Goal: Task Accomplishment & Management: Manage account settings

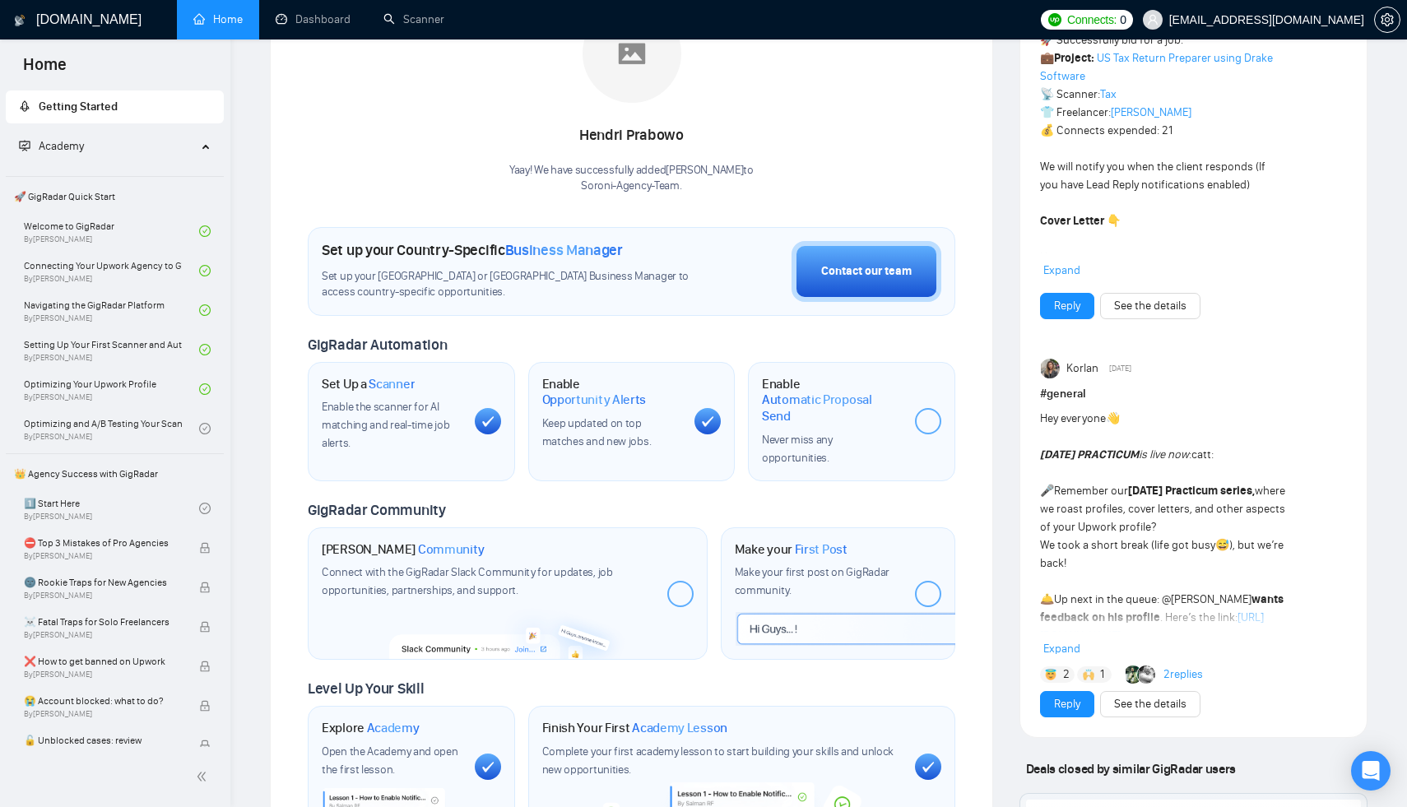
scroll to position [309, 0]
click at [929, 409] on div at bounding box center [928, 422] width 26 height 26
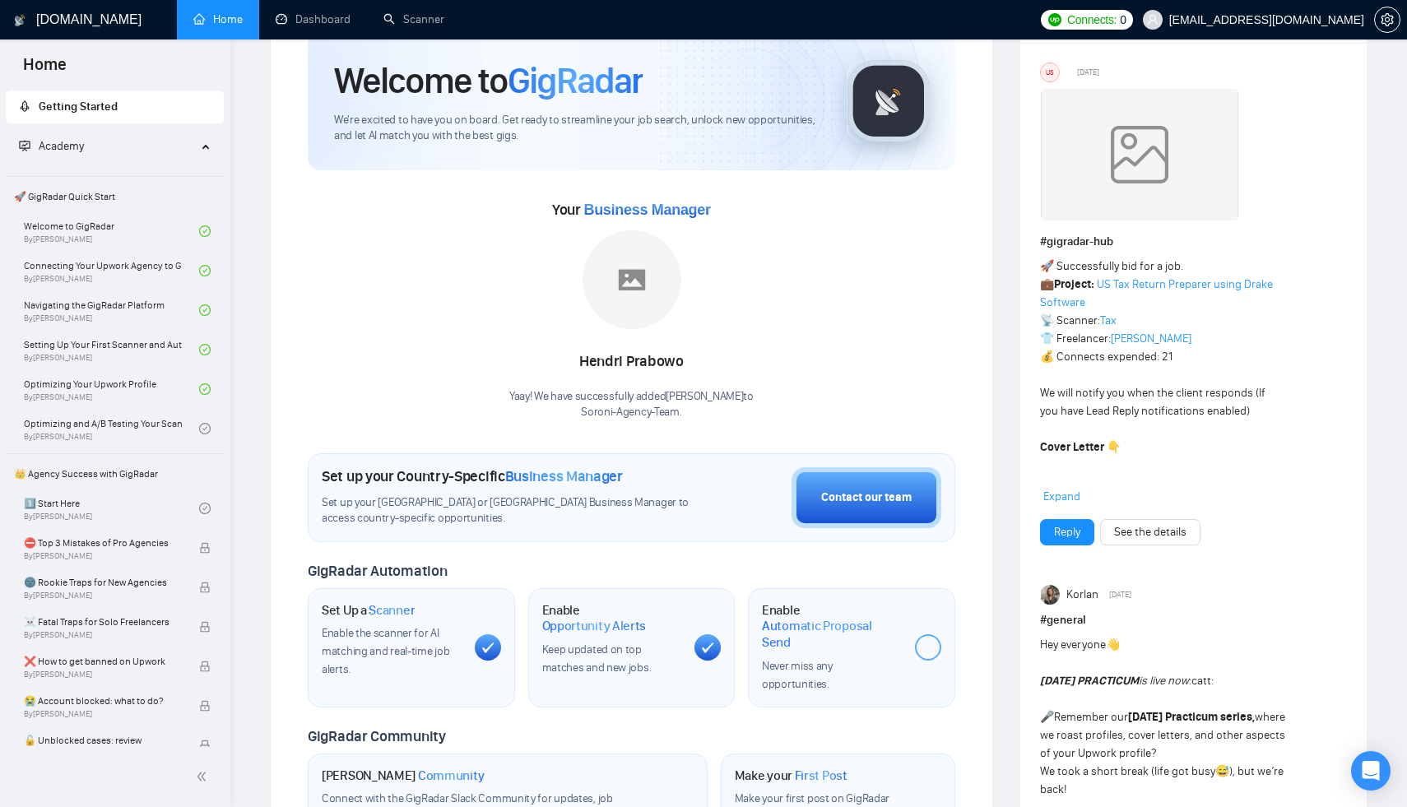
scroll to position [0, 0]
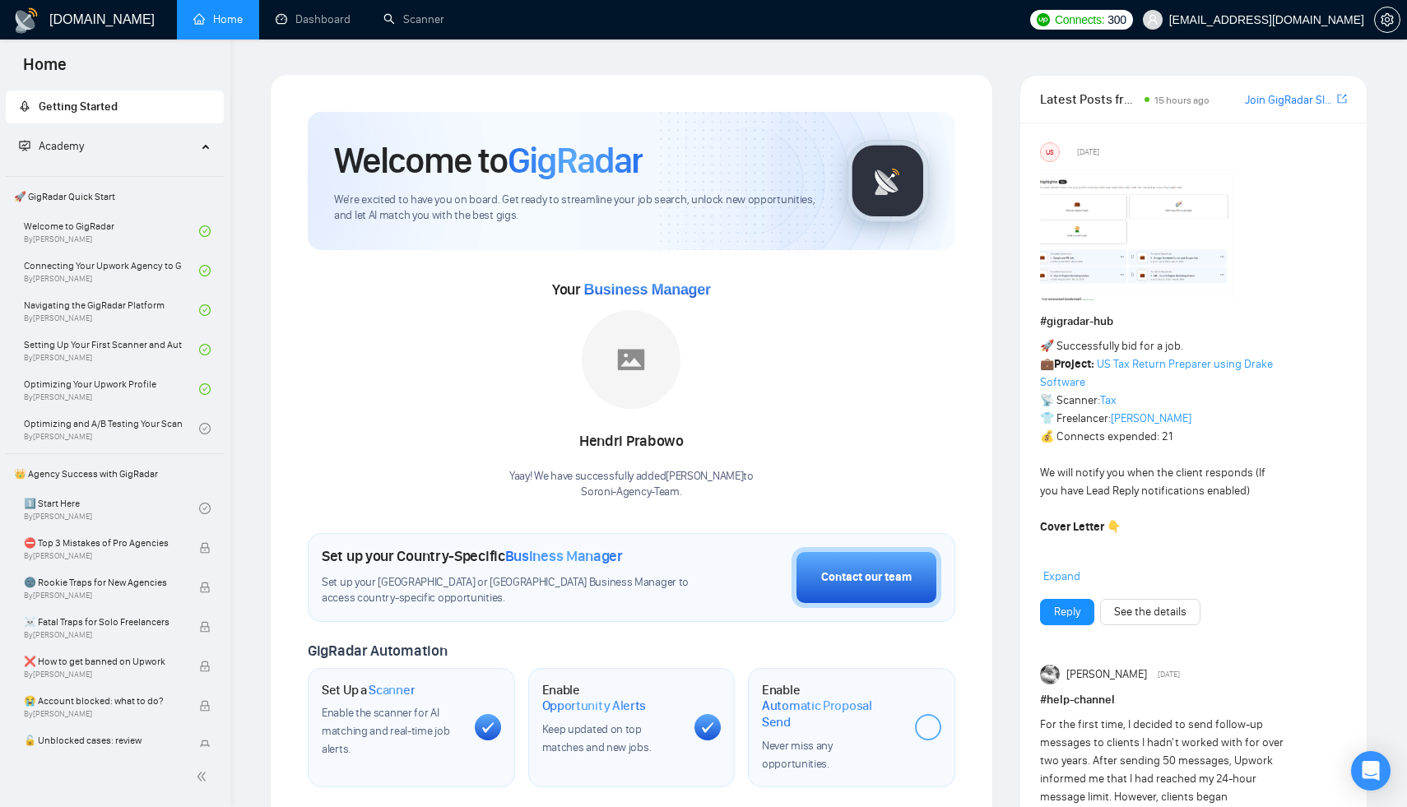
scroll to position [212, 0]
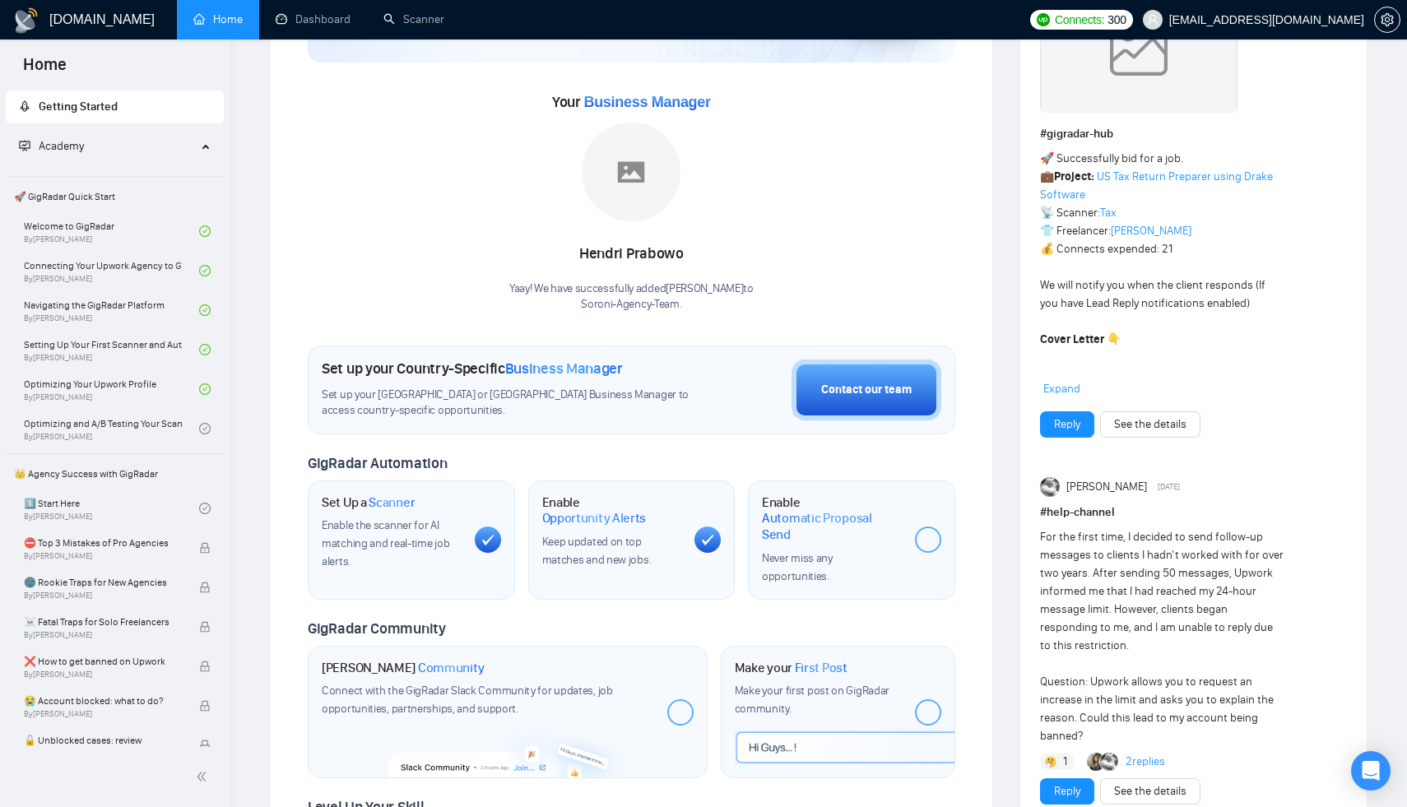
click at [931, 527] on div at bounding box center [928, 540] width 26 height 26
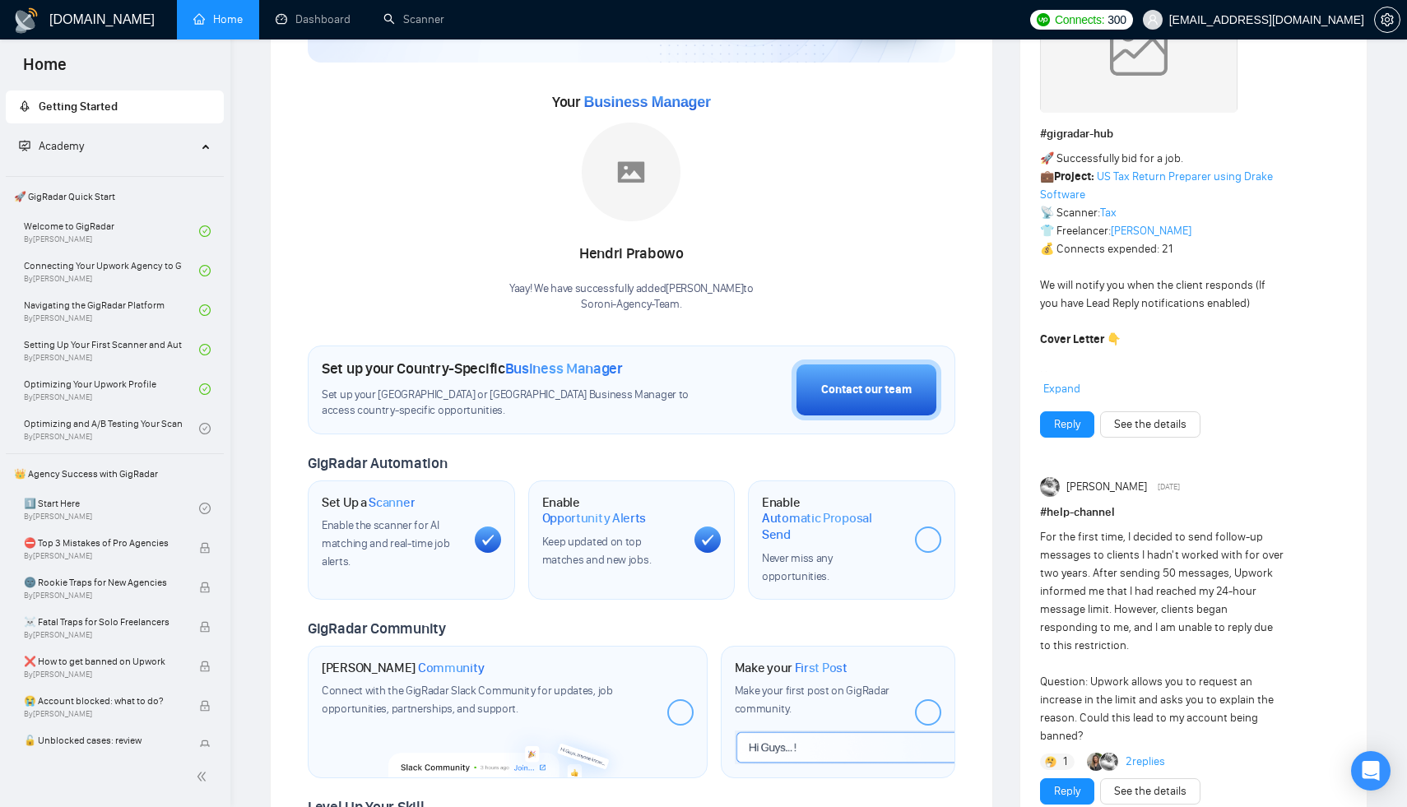
click at [931, 527] on div at bounding box center [928, 540] width 26 height 26
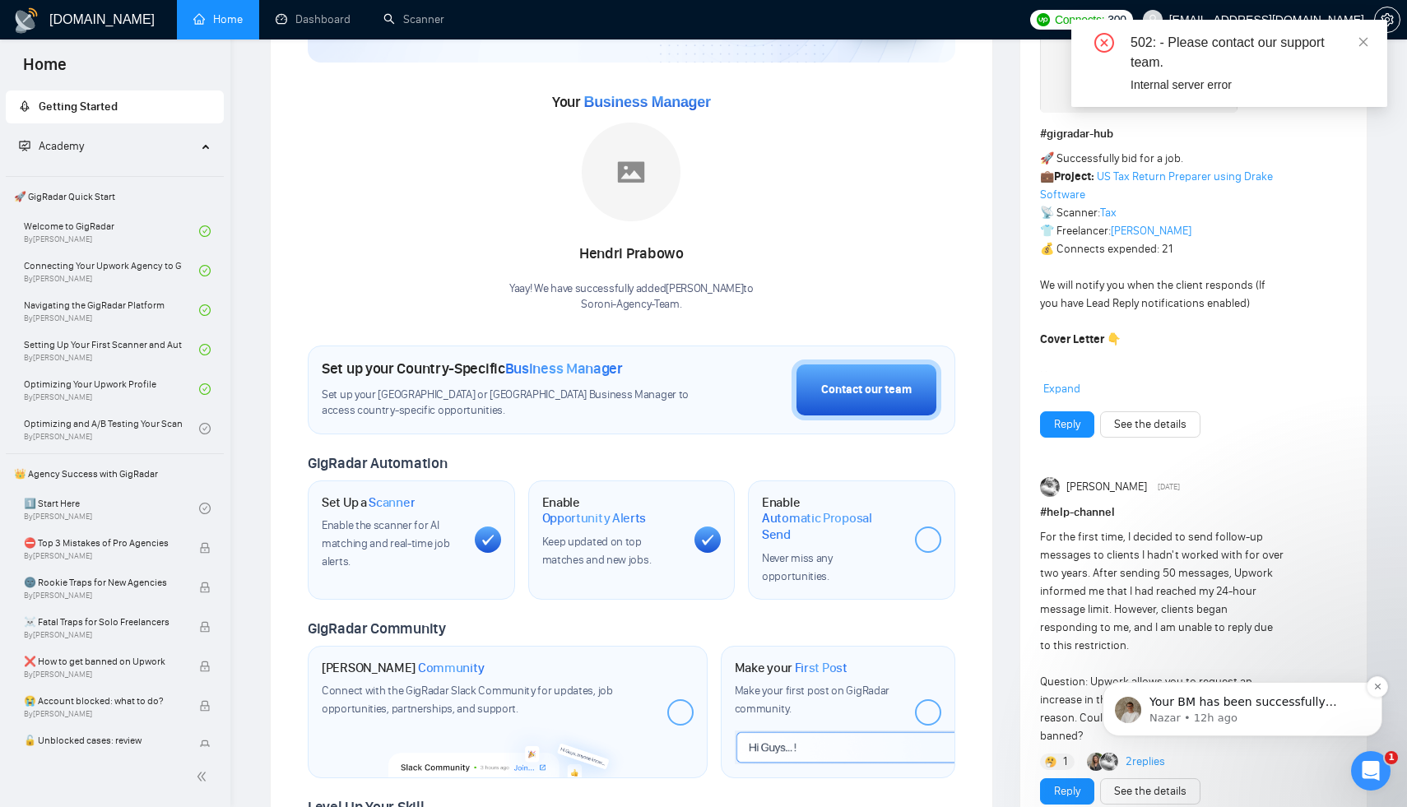
click at [1238, 719] on p "Nazar • 12h ago" at bounding box center [1255, 718] width 212 height 15
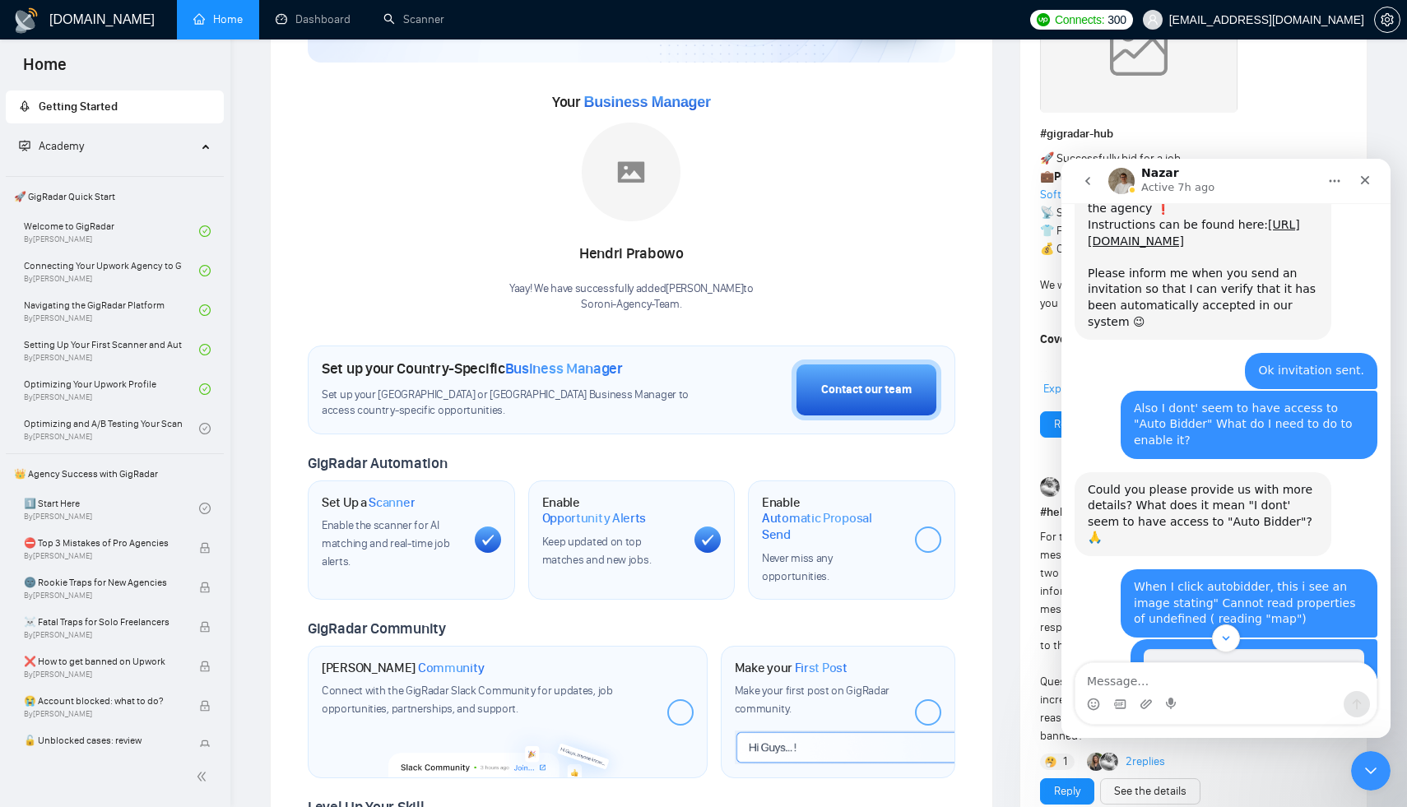
scroll to position [4600, 0]
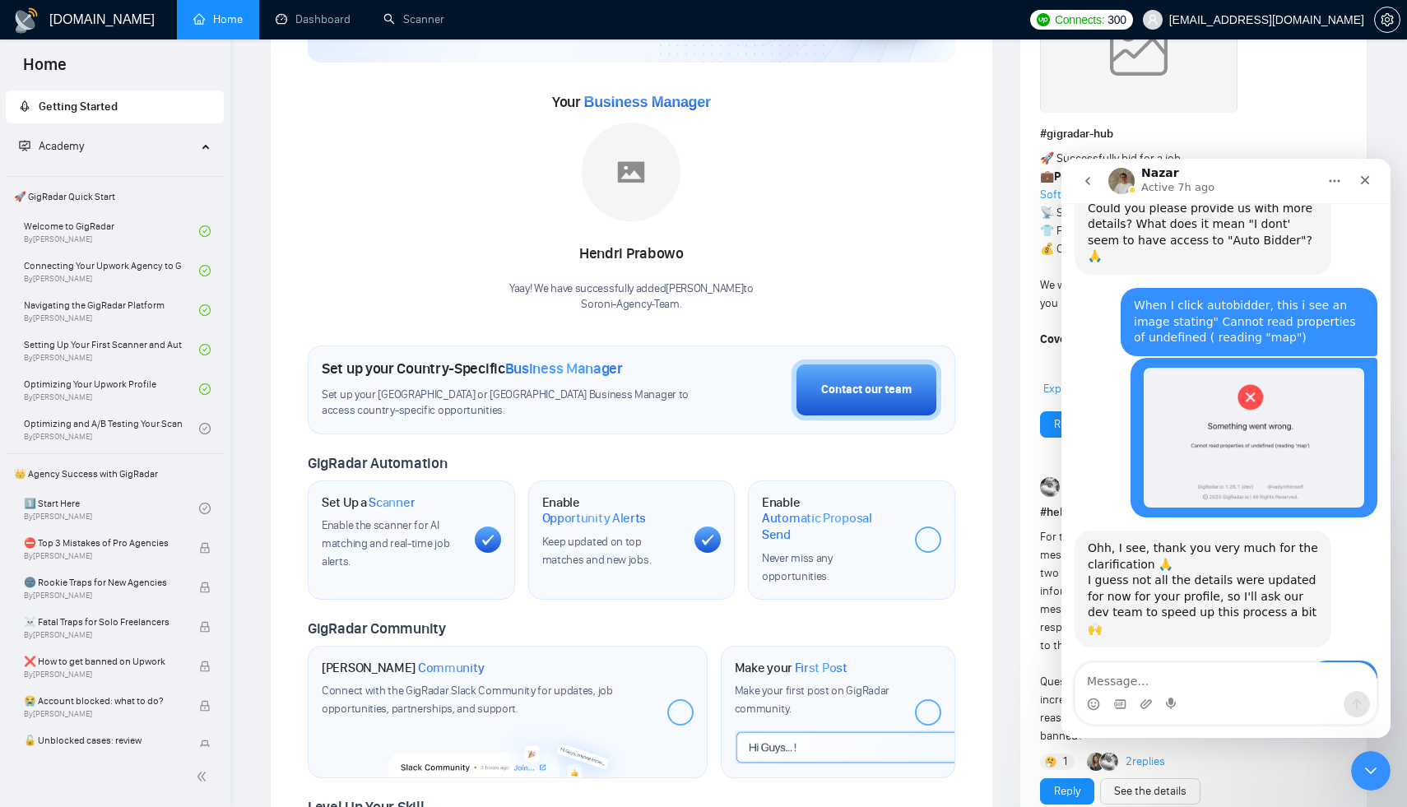
click at [1186, 719] on div "Your BM has been successfully added. Nothing else is required from your side. P…" at bounding box center [1203, 751] width 230 height 64
click at [1256, 719] on div "Your BM has been successfully added. Nothing else is required from your side. P…" at bounding box center [1203, 751] width 230 height 64
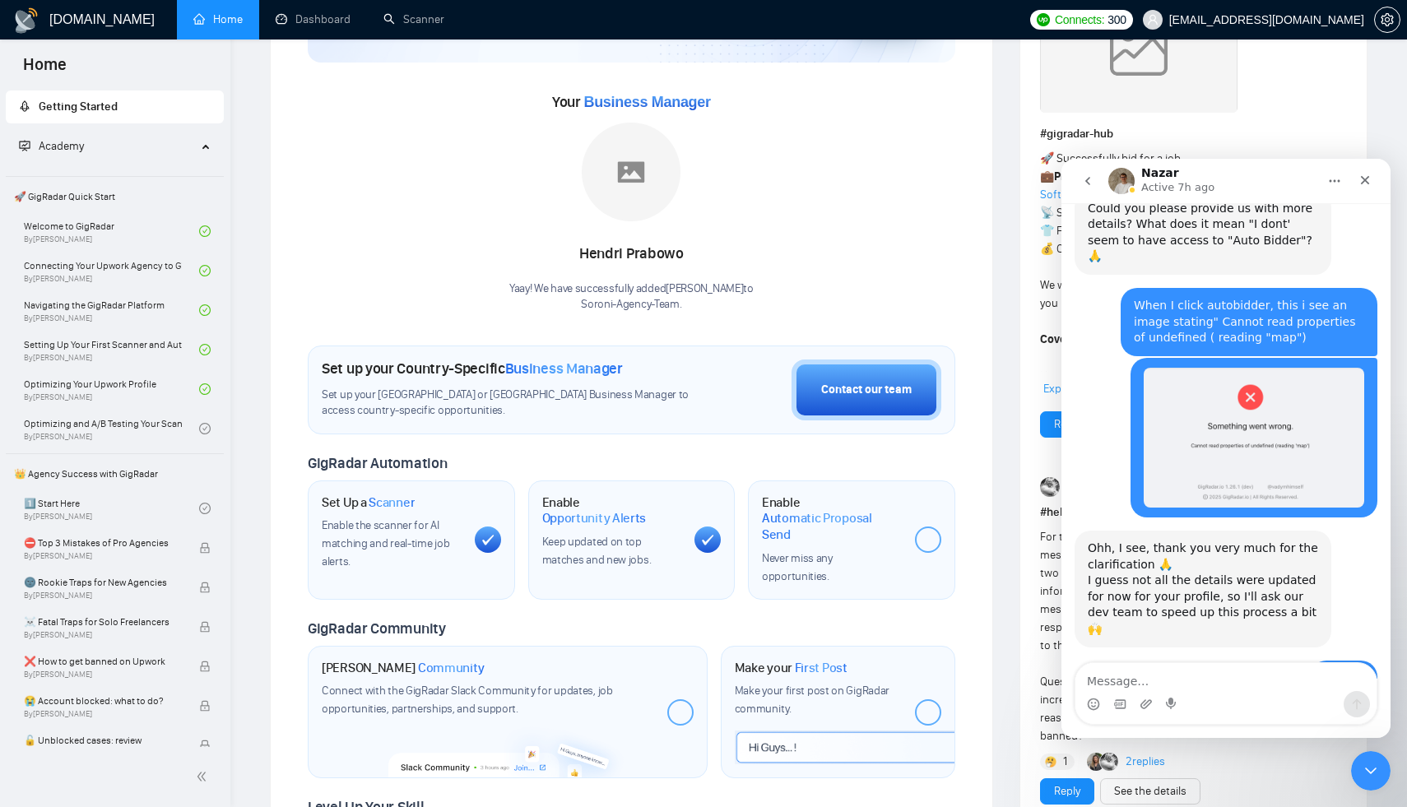
click at [1256, 719] on div "Your BM has been successfully added. Nothing else is required from your side. P…" at bounding box center [1203, 751] width 230 height 64
click at [928, 527] on div at bounding box center [928, 540] width 26 height 26
click at [910, 513] on div "Enable Automatic Proposal Send Never miss any opportunities." at bounding box center [851, 540] width 207 height 119
click at [803, 510] on span "Automatic Proposal Send" at bounding box center [832, 526] width 140 height 32
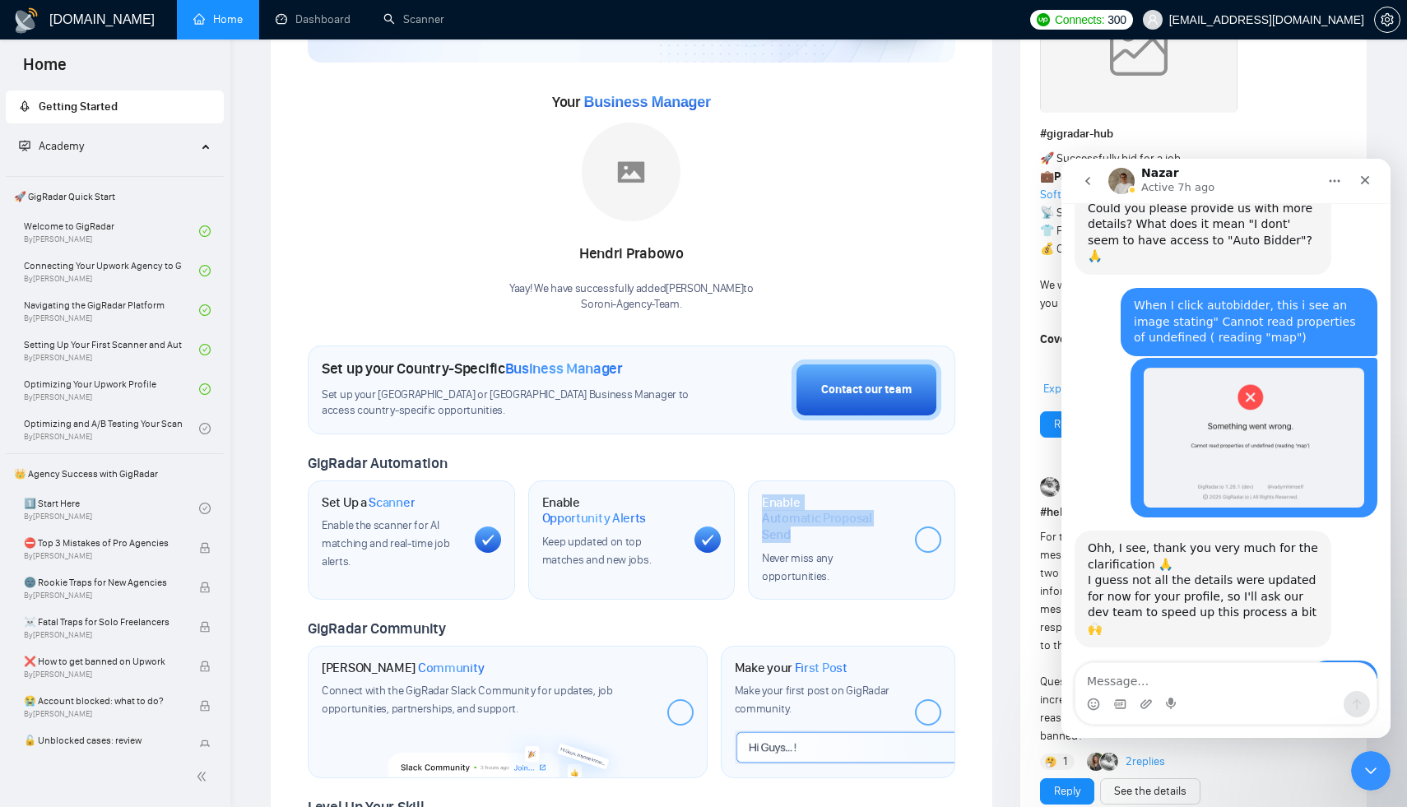
click at [803, 510] on span "Automatic Proposal Send" at bounding box center [832, 526] width 140 height 32
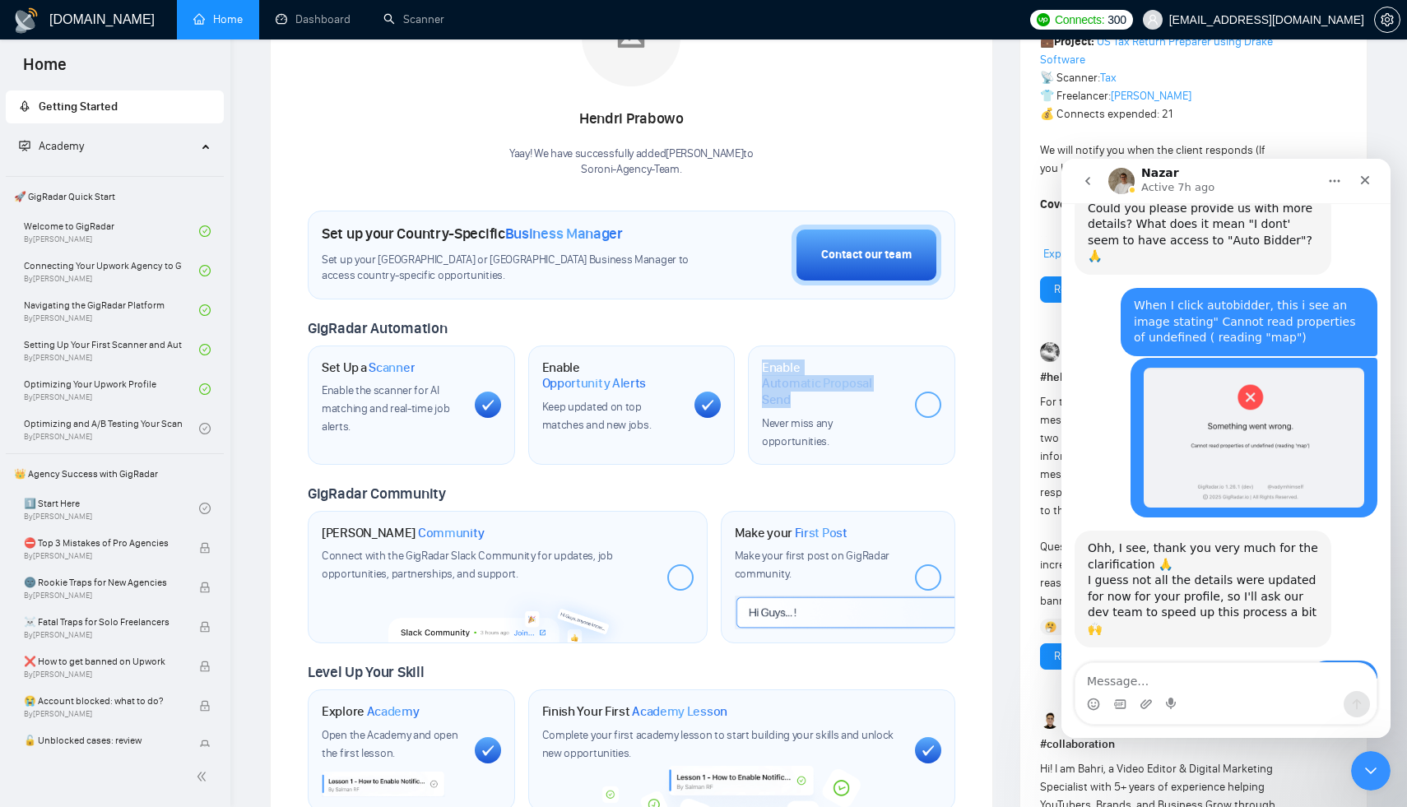
scroll to position [257, 0]
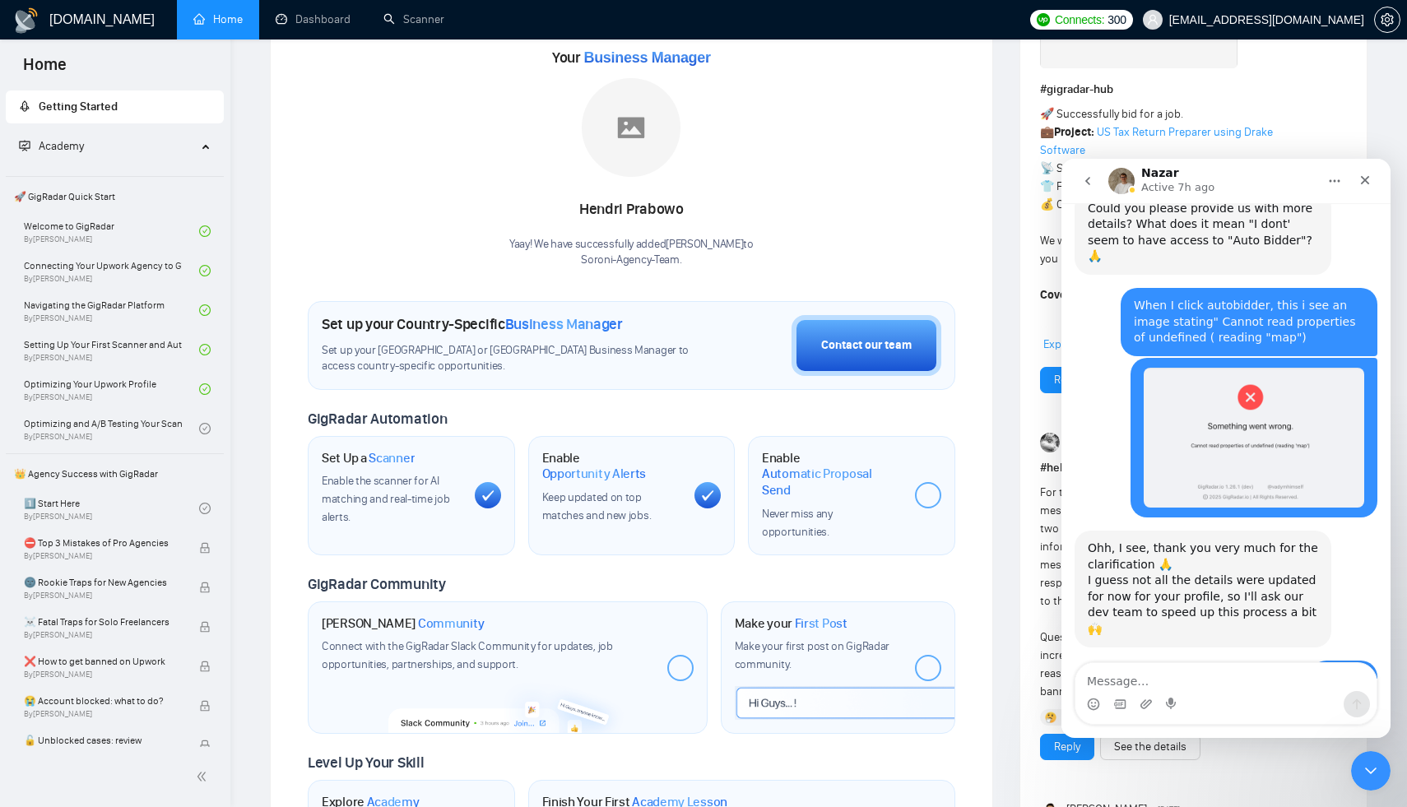
click at [961, 497] on div "Enable Automatic Proposal Send Never miss any opportunities." at bounding box center [851, 495] width 221 height 119
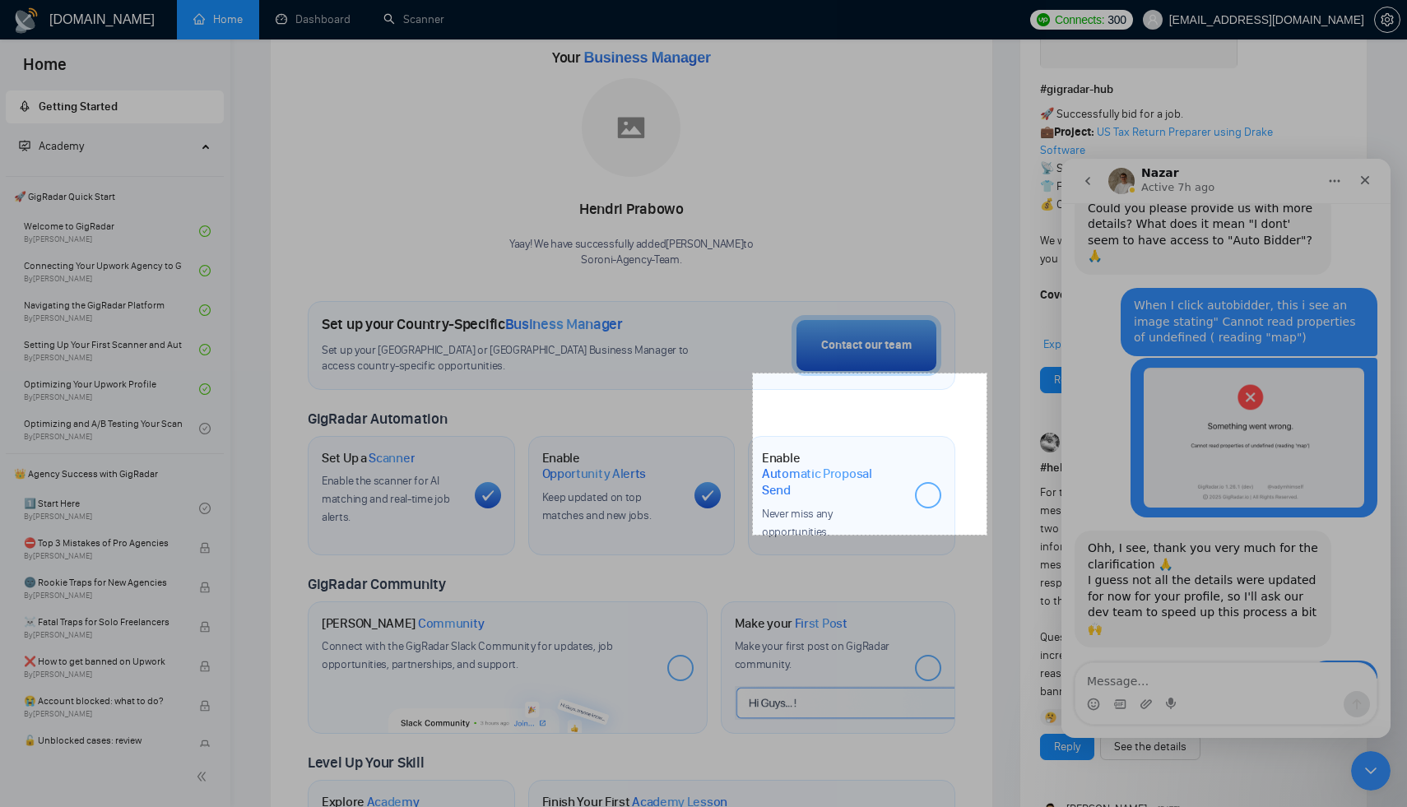
drag, startPoint x: 753, startPoint y: 374, endPoint x: 987, endPoint y: 535, distance: 283.9
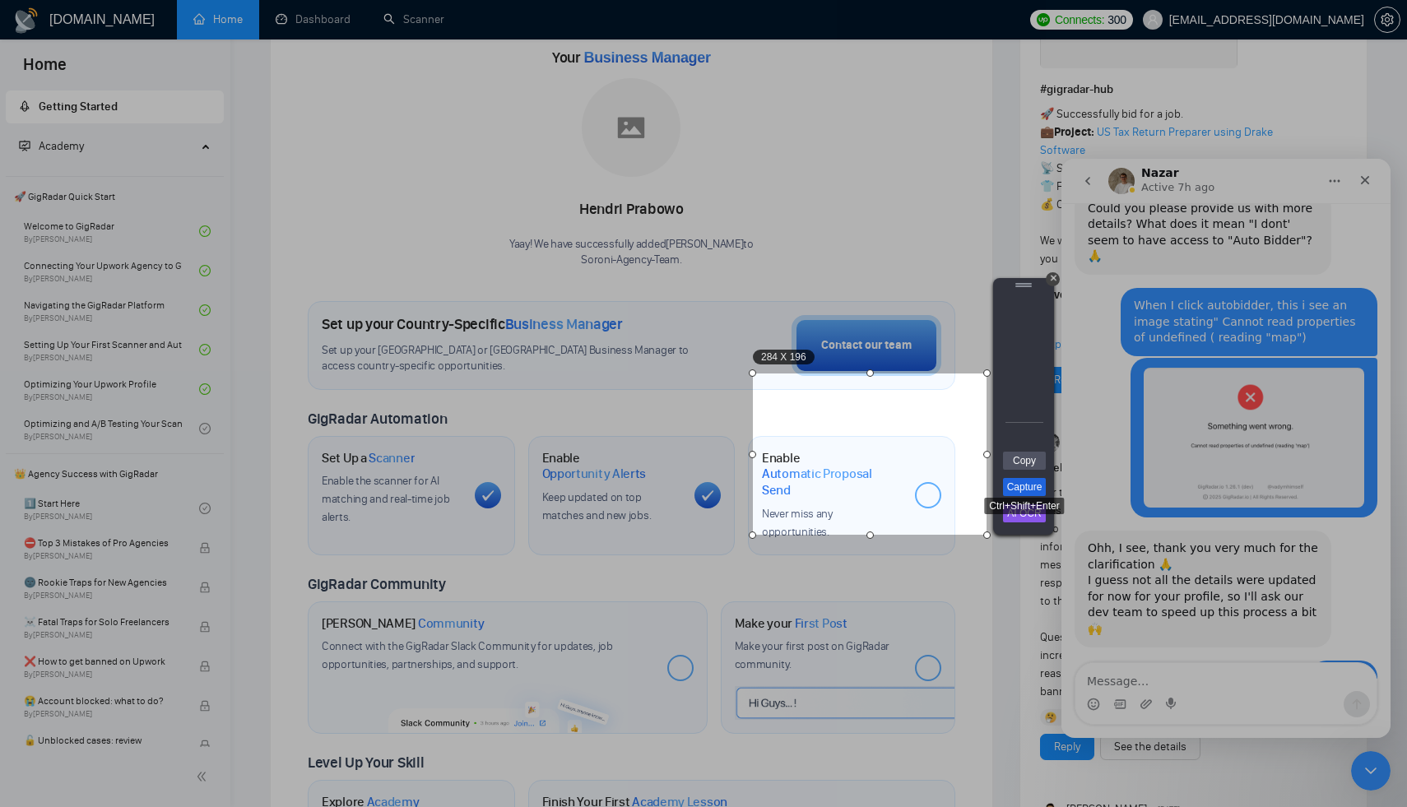
click at [1035, 484] on link "Capture" at bounding box center [1024, 487] width 43 height 18
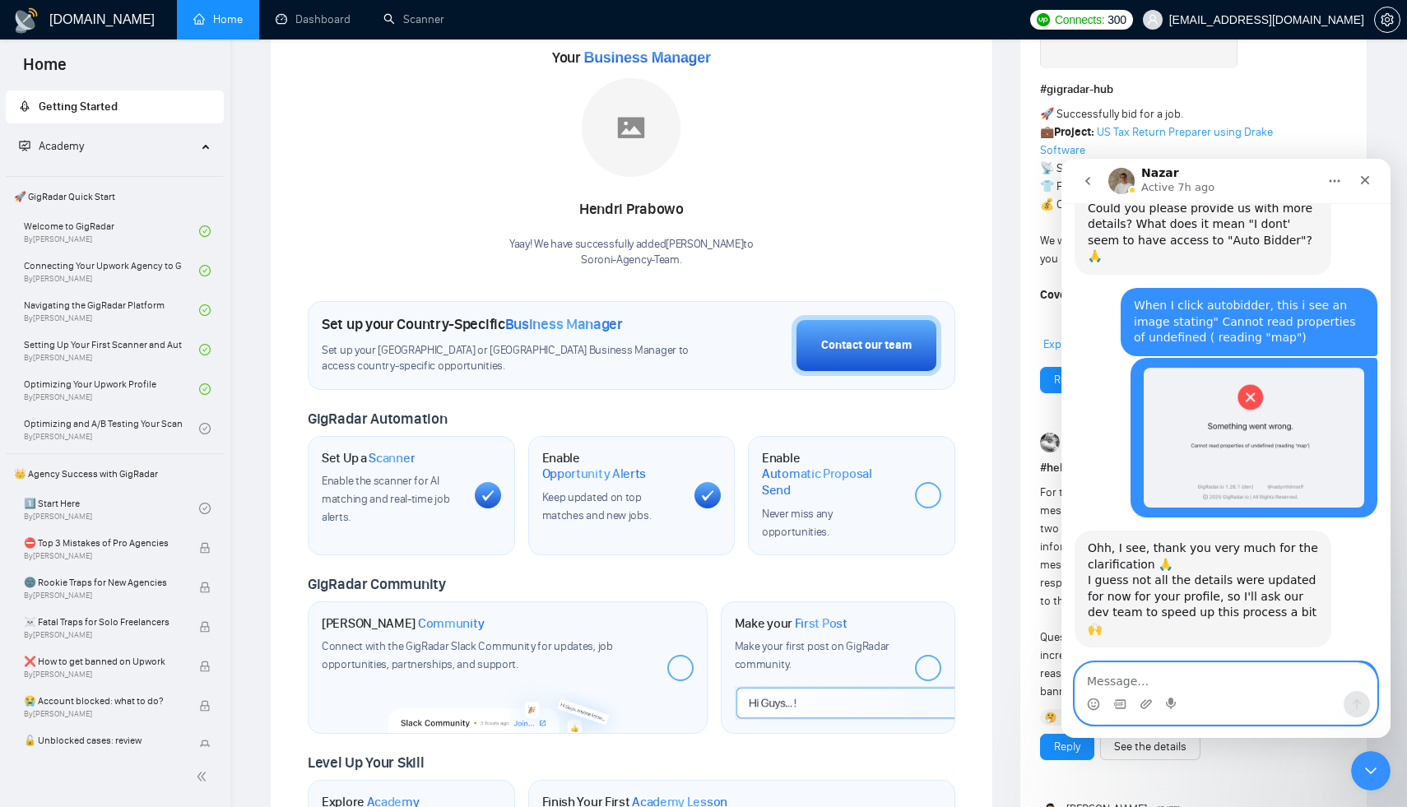
click at [1148, 680] on textarea "Message…" at bounding box center [1225, 677] width 301 height 28
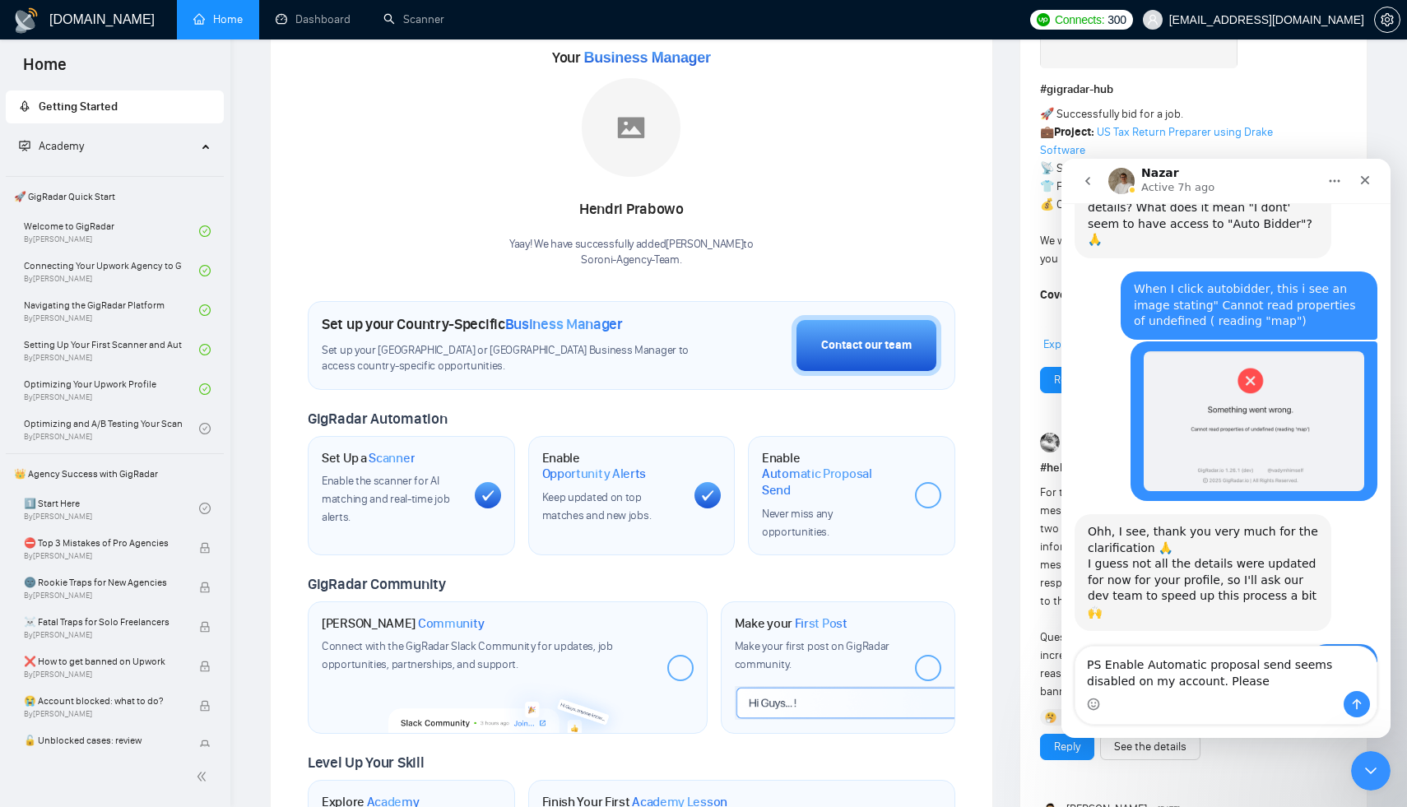
click at [1239, 694] on div "Intercom messenger" at bounding box center [1225, 704] width 301 height 26
click at [1238, 692] on div "Intercom messenger" at bounding box center [1225, 704] width 301 height 26
click at [1238, 680] on textarea "PS Enable Automatic proposal send seems disabled on my account. Please" at bounding box center [1225, 669] width 301 height 44
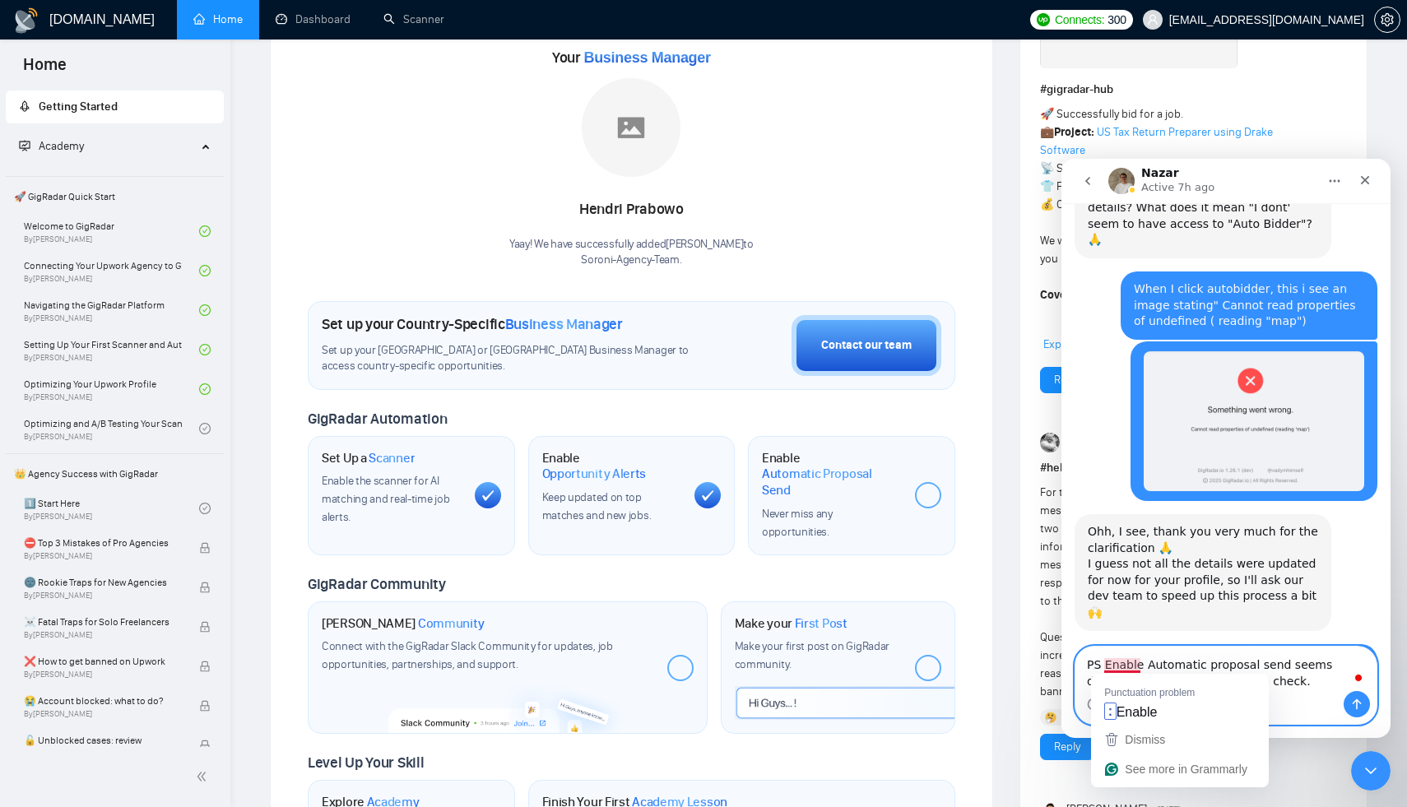
click at [1122, 665] on textarea "PS Enable Automatic proposal send seems disabled on my account. Please check." at bounding box center [1225, 669] width 301 height 44
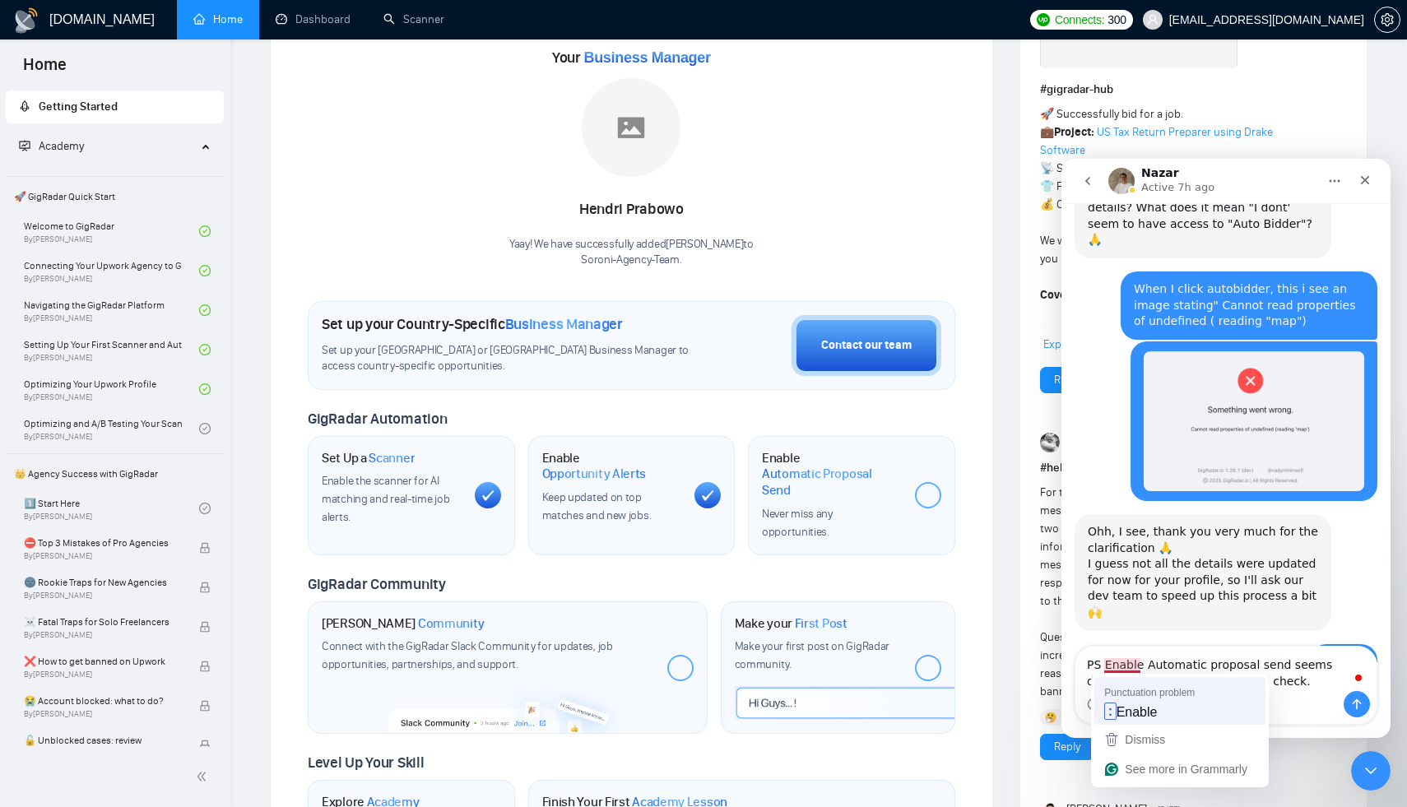
click at [1131, 717] on span "Enable" at bounding box center [1137, 712] width 41 height 18
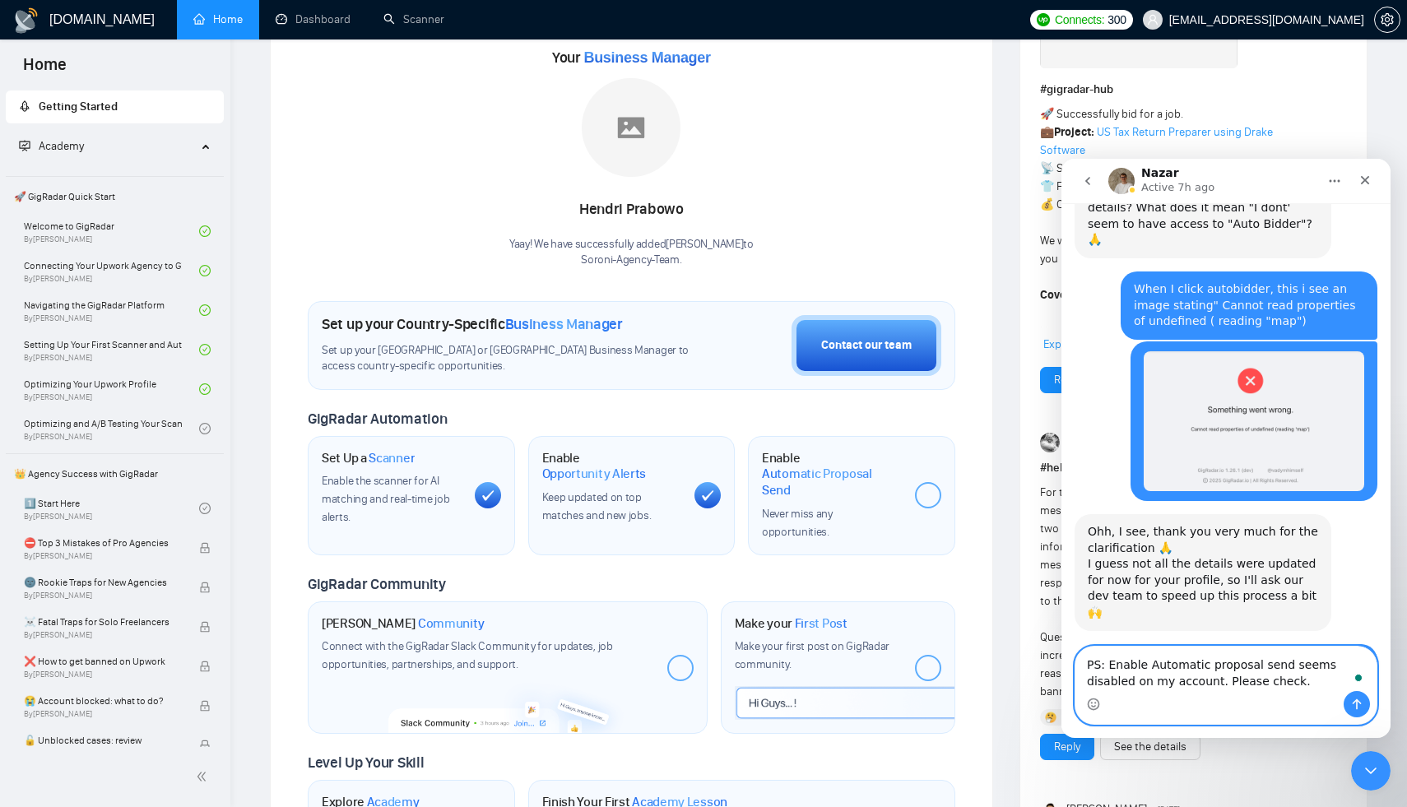
click at [1197, 679] on textarea "PS: Enable Automatic proposal send seems disabled on my account. Please check." at bounding box center [1225, 669] width 301 height 44
click at [1259, 677] on textarea "PS: Enable Automatic proposal send seems disabled on my account. Please check." at bounding box center [1225, 669] width 301 height 44
type textarea "PS: Enable Automatic proposal send seems disabled on my account. Please check."
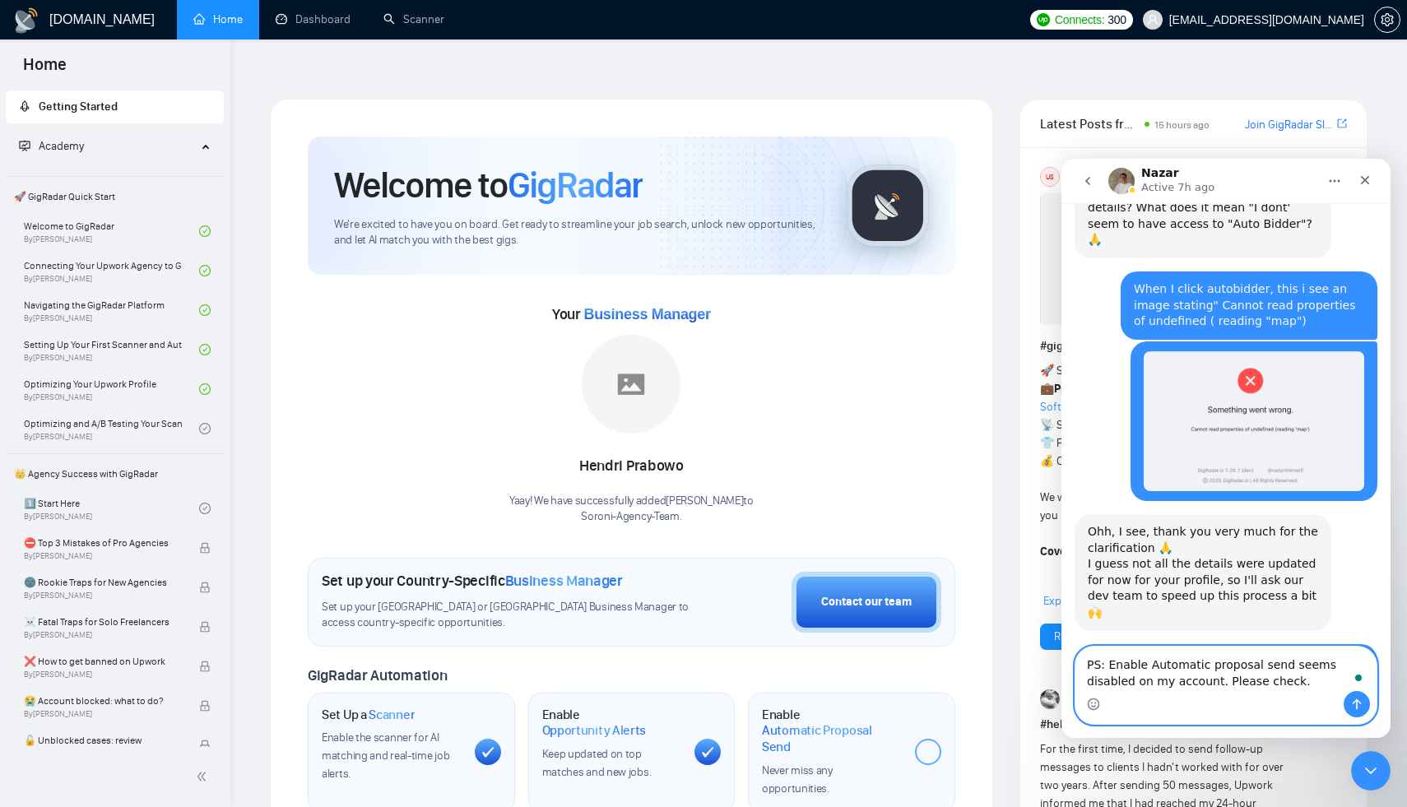
click at [1279, 689] on textarea "PS: Enable Automatic proposal send seems disabled on my account. Please check." at bounding box center [1225, 669] width 301 height 44
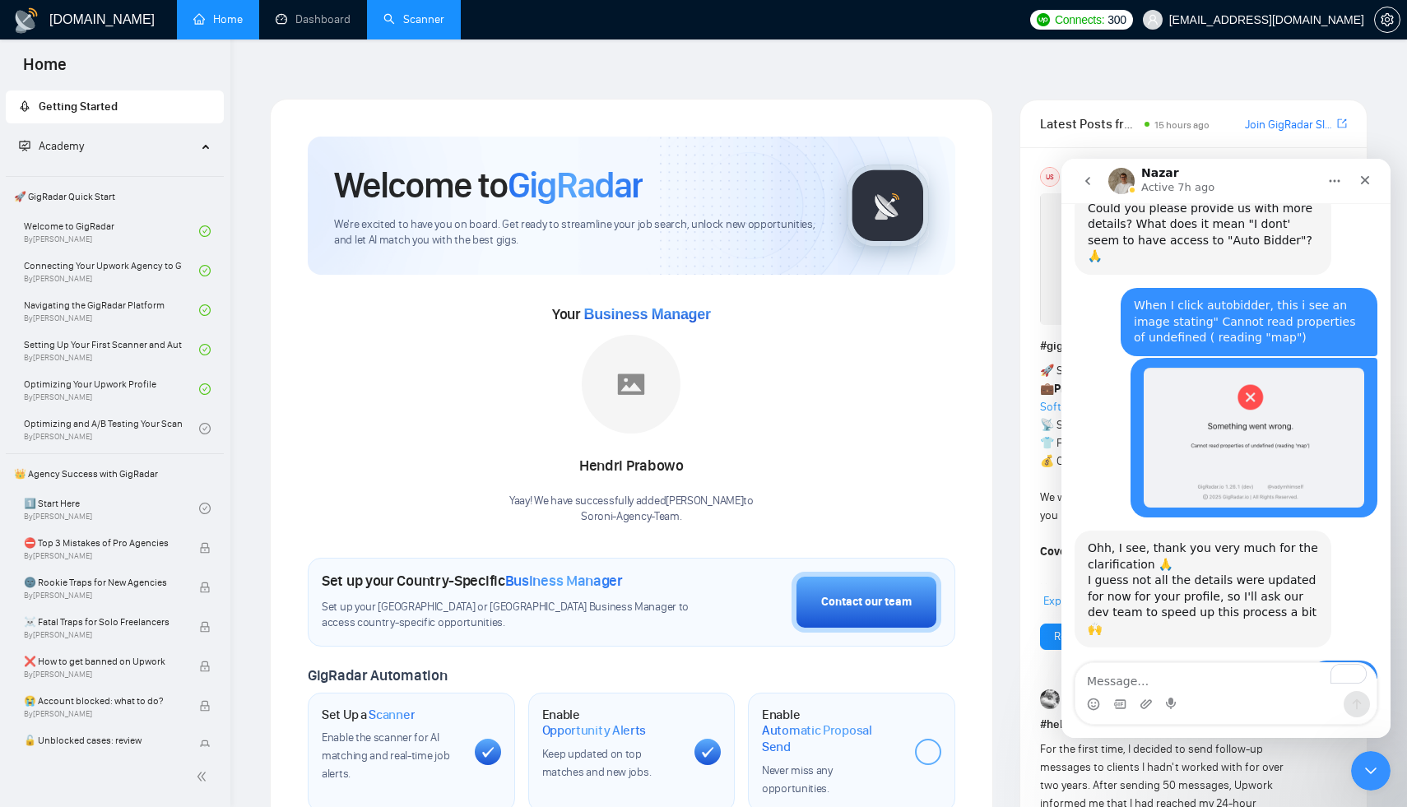
click at [427, 18] on link "Scanner" at bounding box center [413, 19] width 61 height 14
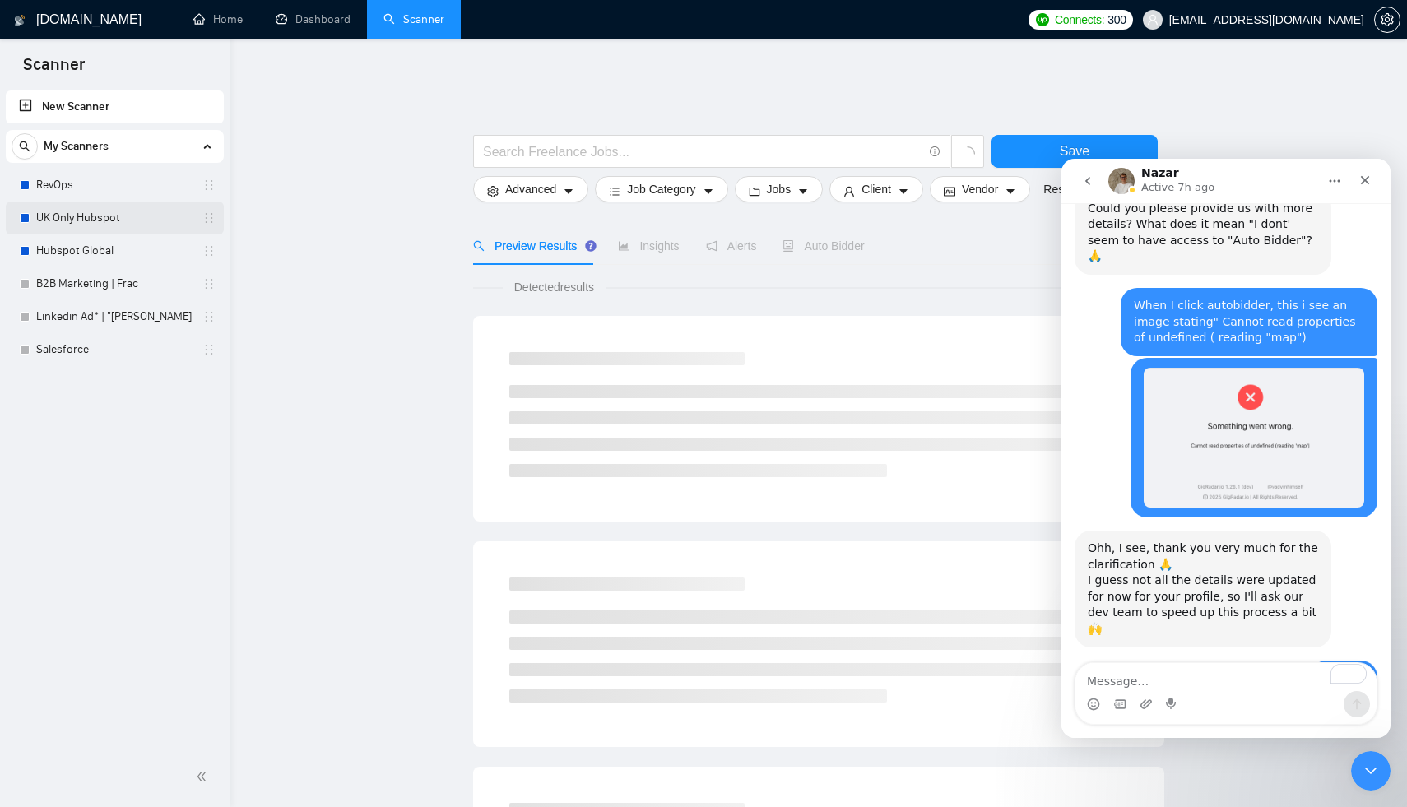
click at [71, 214] on link "UK Only Hubspot" at bounding box center [114, 218] width 156 height 33
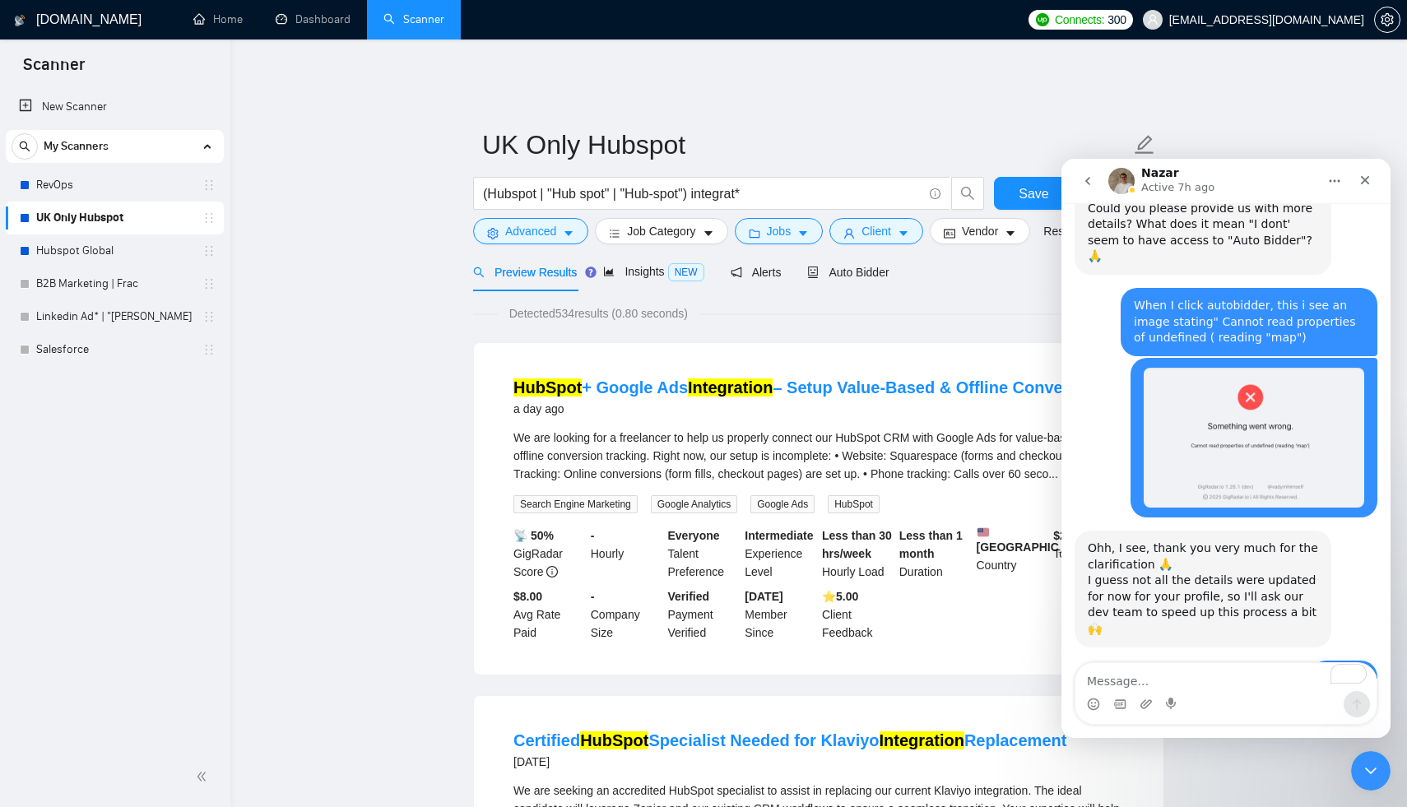
click at [1232, 181] on div "Nazar Active 7h ago" at bounding box center [1212, 181] width 209 height 29
click at [878, 266] on span "Auto Bidder" at bounding box center [862, 272] width 81 height 13
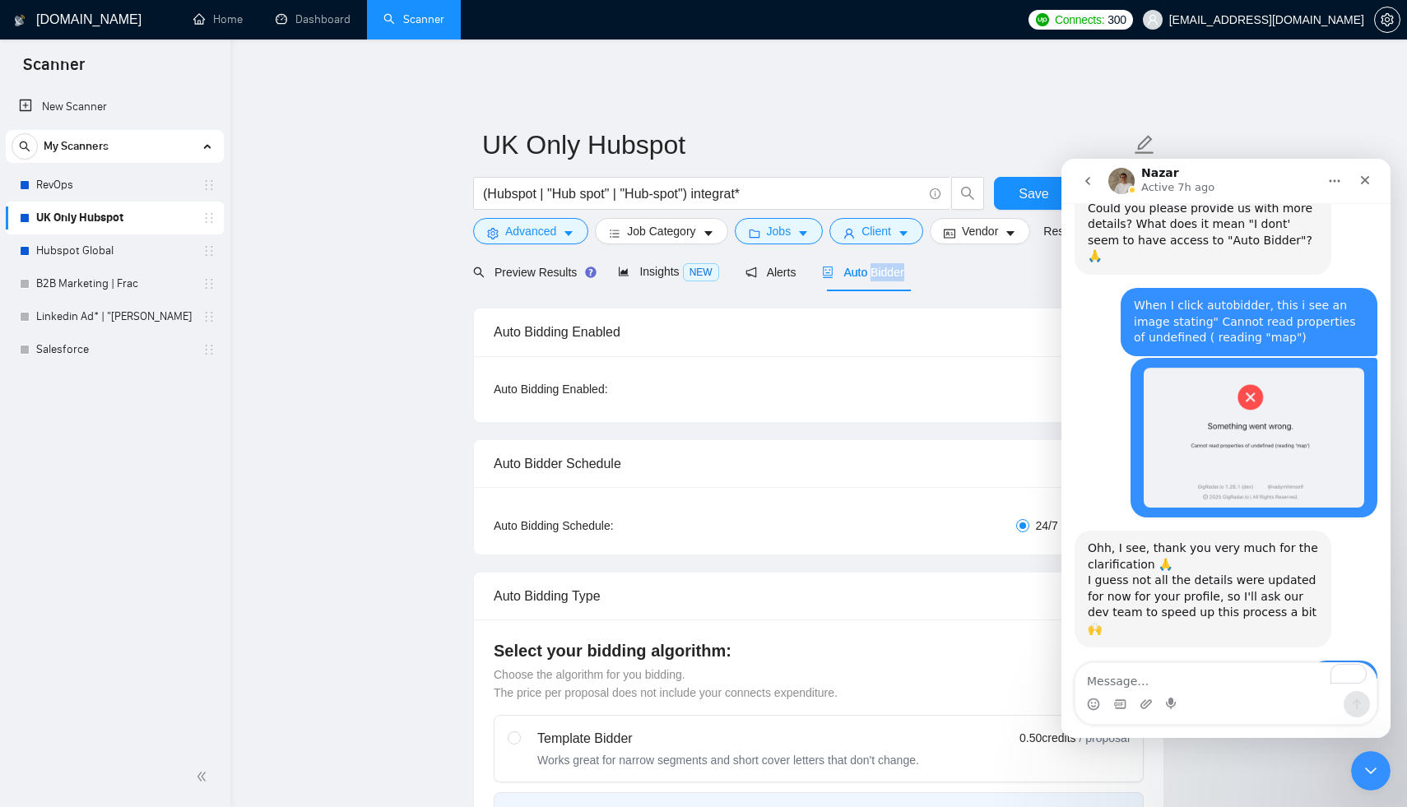
click at [878, 266] on span "Auto Bidder" at bounding box center [862, 272] width 81 height 13
drag, startPoint x: 1340, startPoint y: 171, endPoint x: 1066, endPoint y: 186, distance: 273.6
click at [1065, 183] on nav "Nazar Active 7h ago" at bounding box center [1225, 181] width 329 height 44
click at [1082, 178] on icon "go back" at bounding box center [1087, 180] width 13 height 13
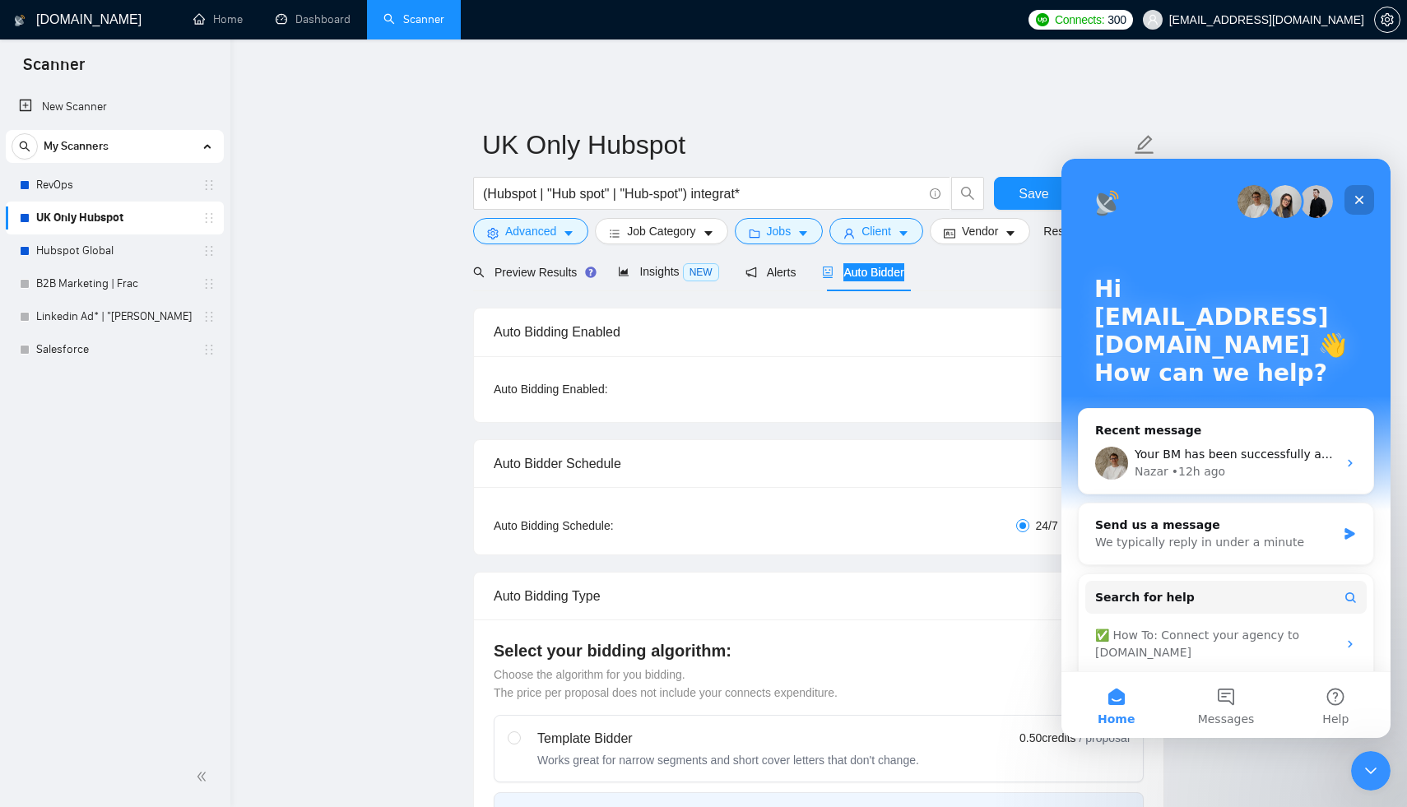
click at [1353, 197] on icon "Close" at bounding box center [1359, 199] width 13 height 13
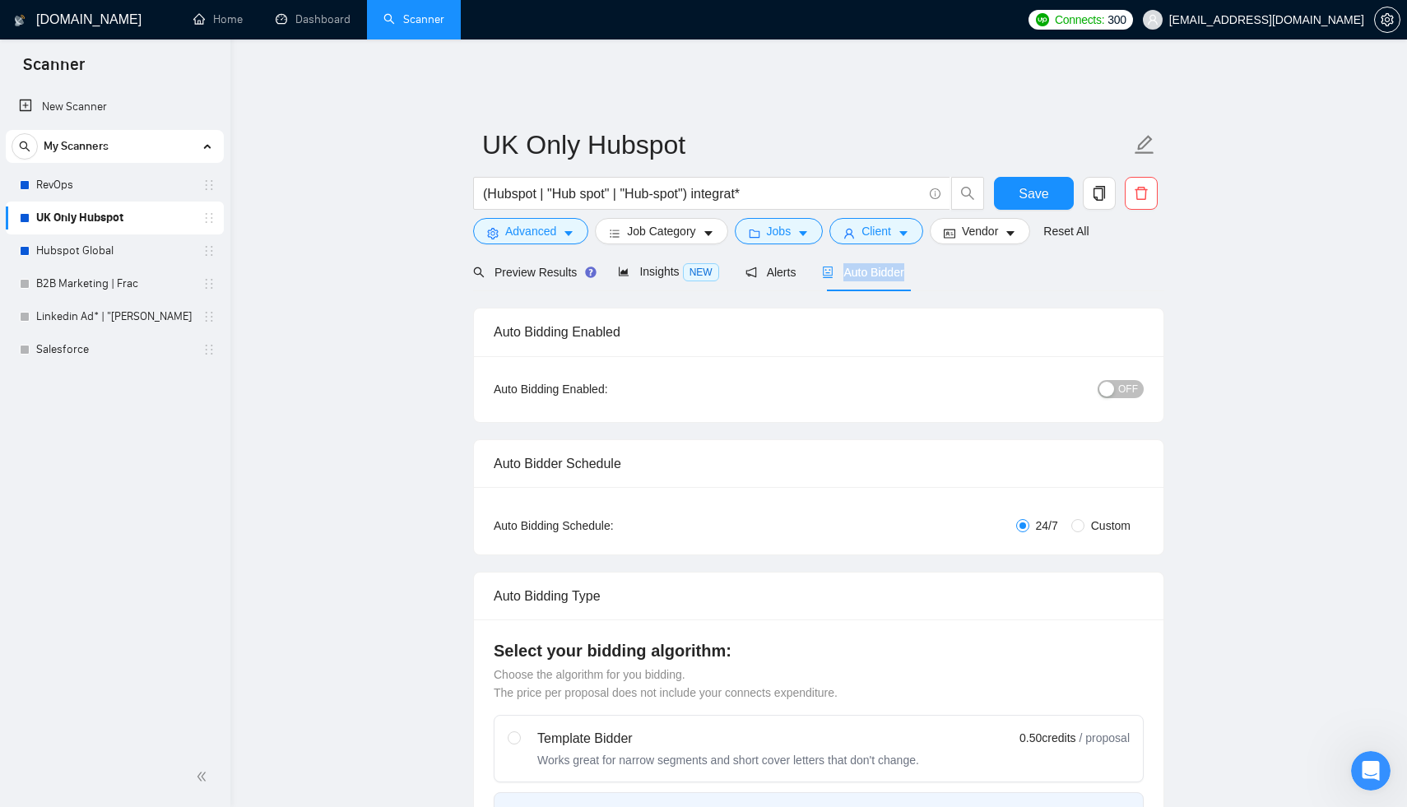
click at [1122, 381] on span "OFF" at bounding box center [1128, 389] width 20 height 18
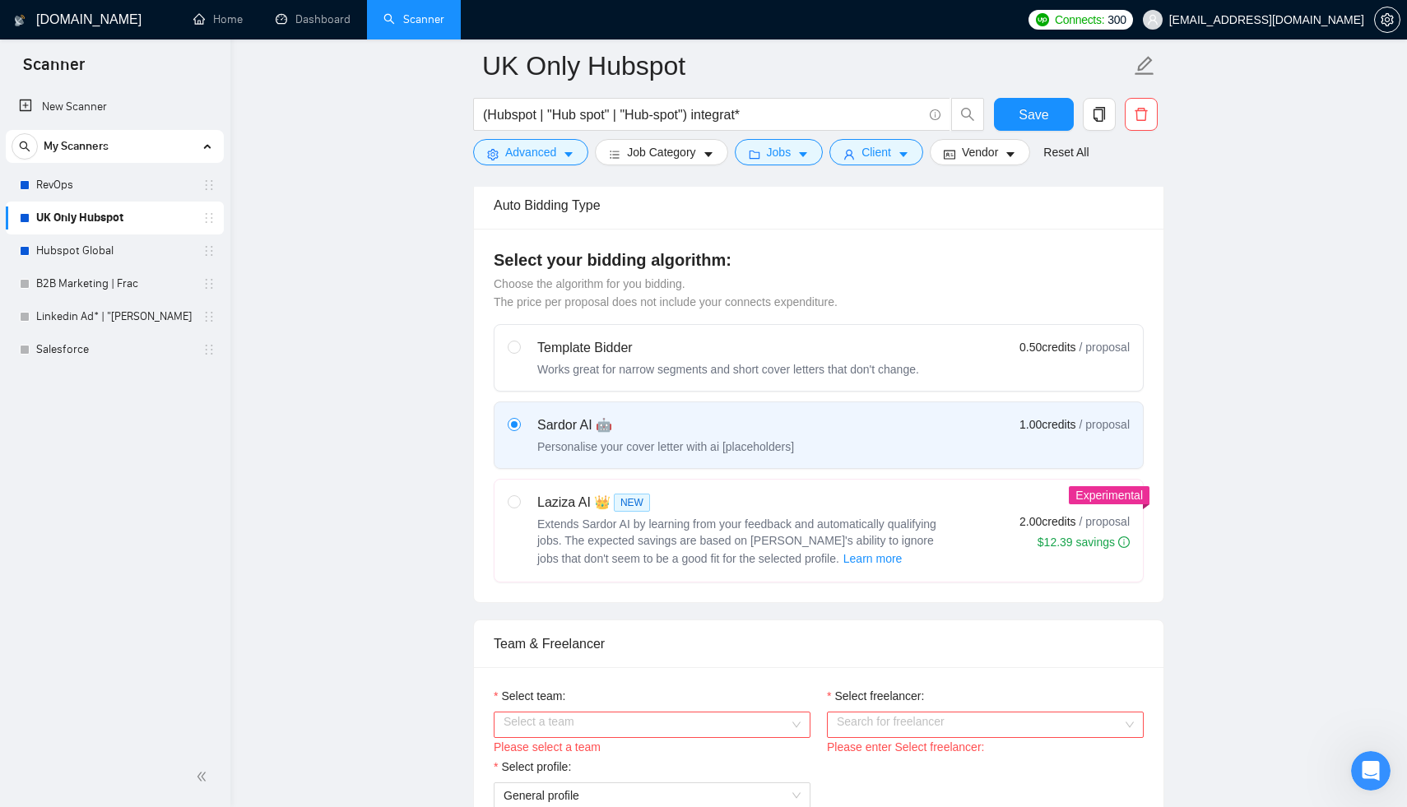
scroll to position [504, 0]
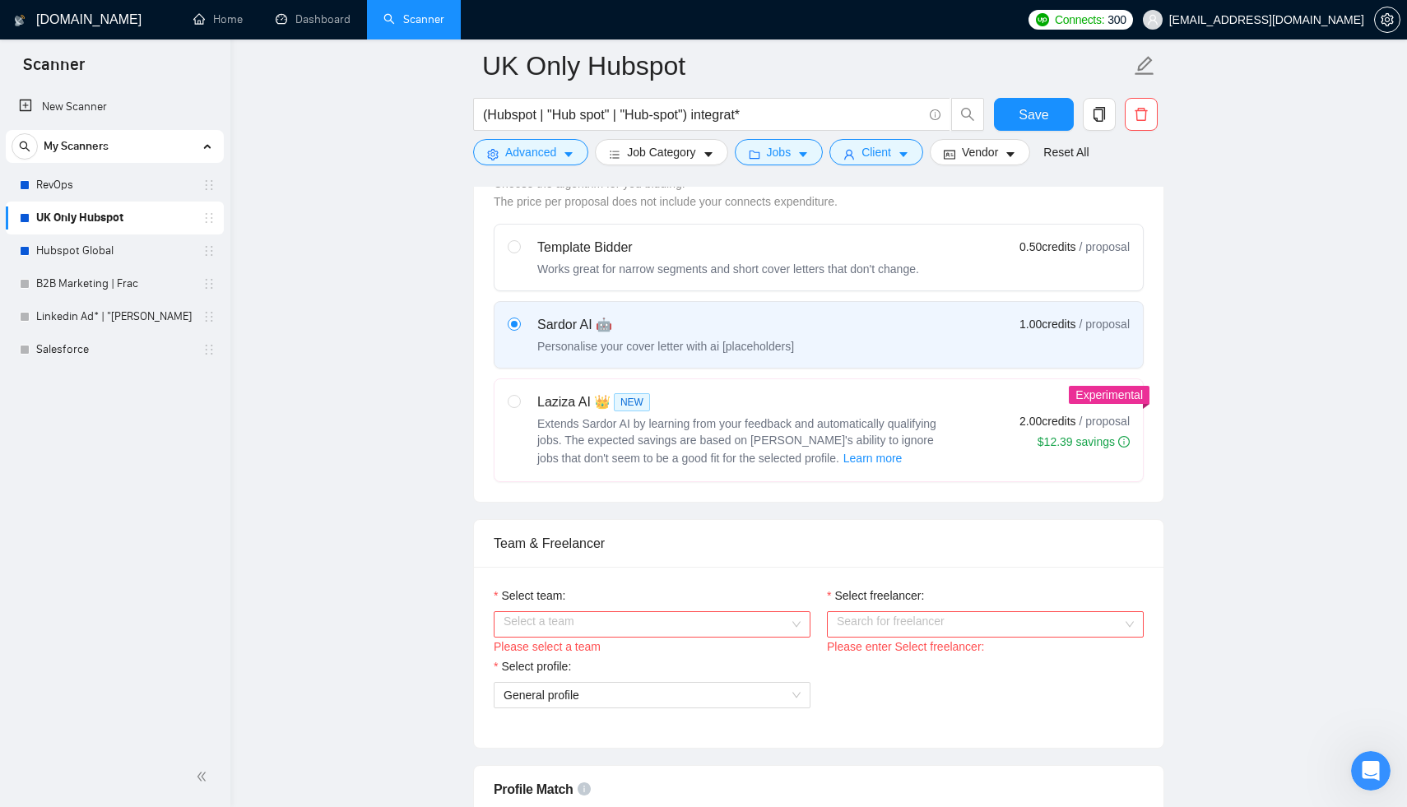
click at [606, 612] on input "Select team:" at bounding box center [647, 624] width 286 height 25
click at [593, 647] on div "Soroni-Agency-Team" at bounding box center [652, 645] width 297 height 18
click at [907, 613] on input "Select freelancer:" at bounding box center [980, 624] width 286 height 25
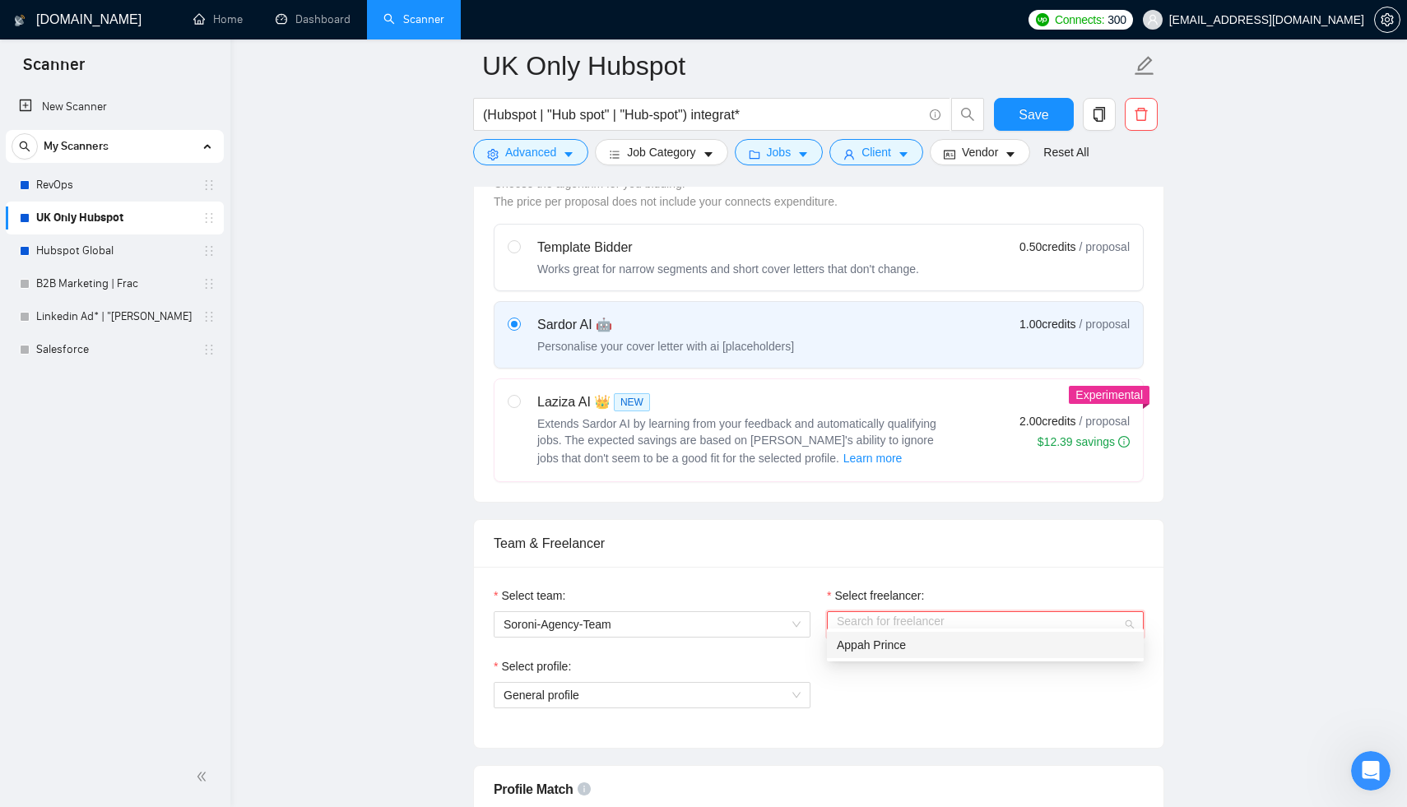
click at [912, 647] on div "Appah Prince" at bounding box center [985, 645] width 297 height 18
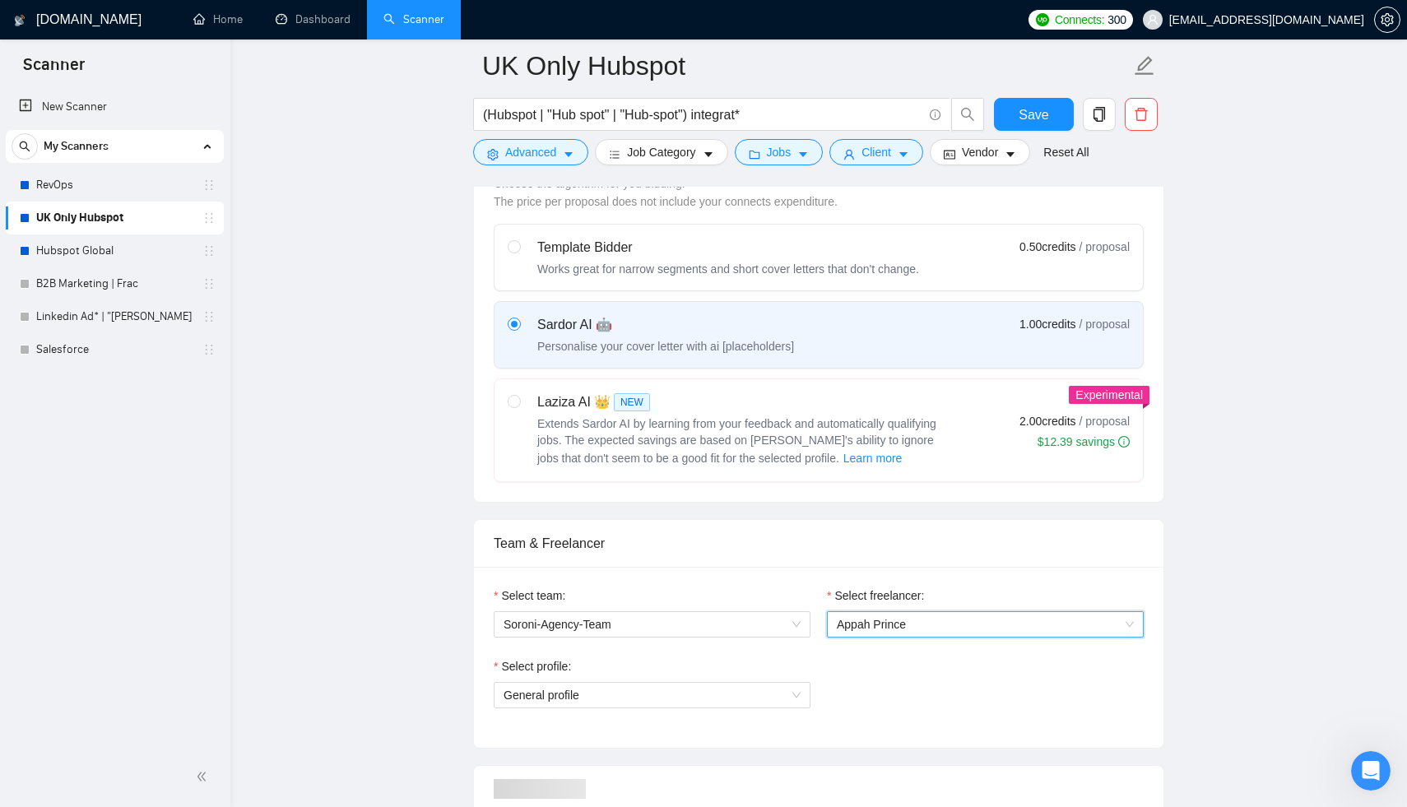
scroll to position [543, 0]
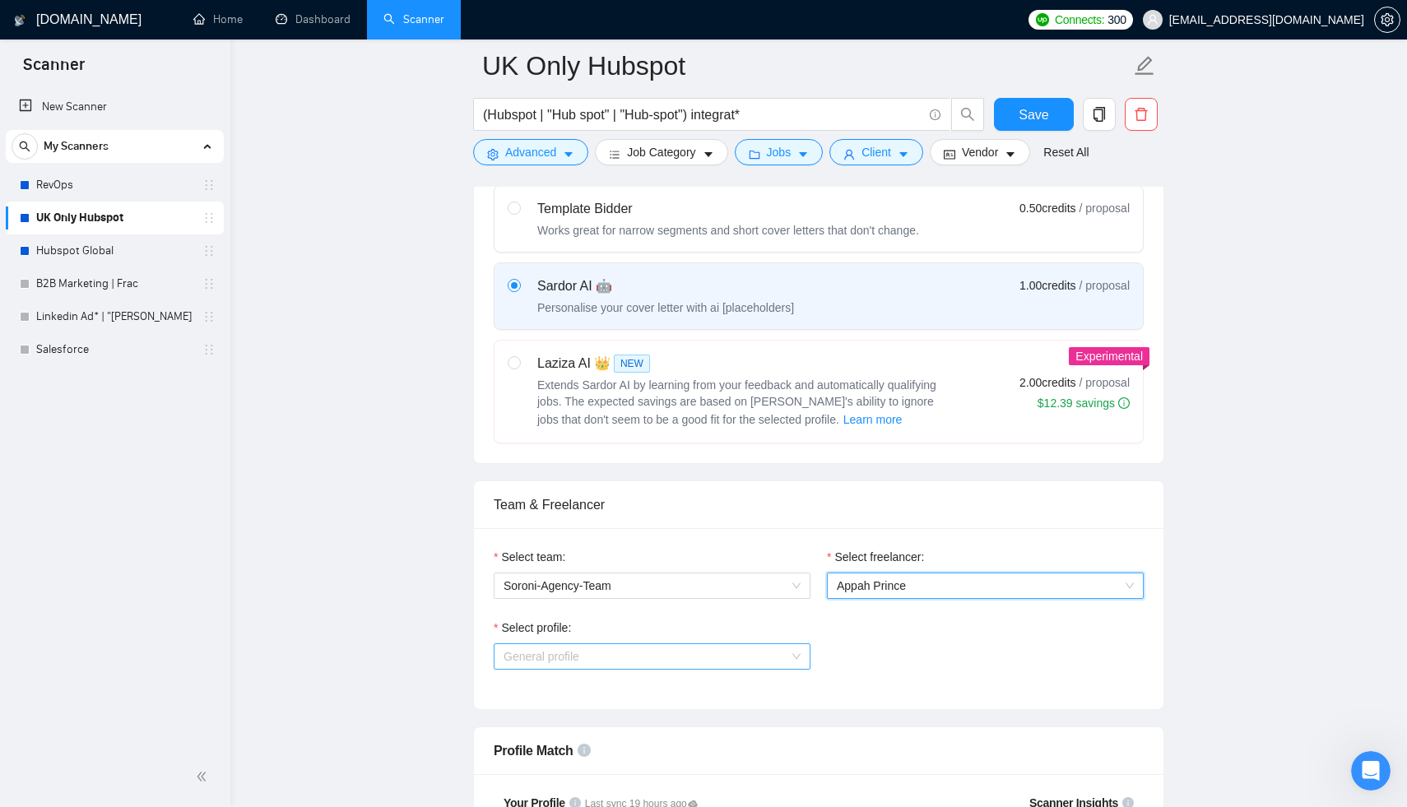
click at [739, 650] on span "General profile" at bounding box center [652, 656] width 297 height 25
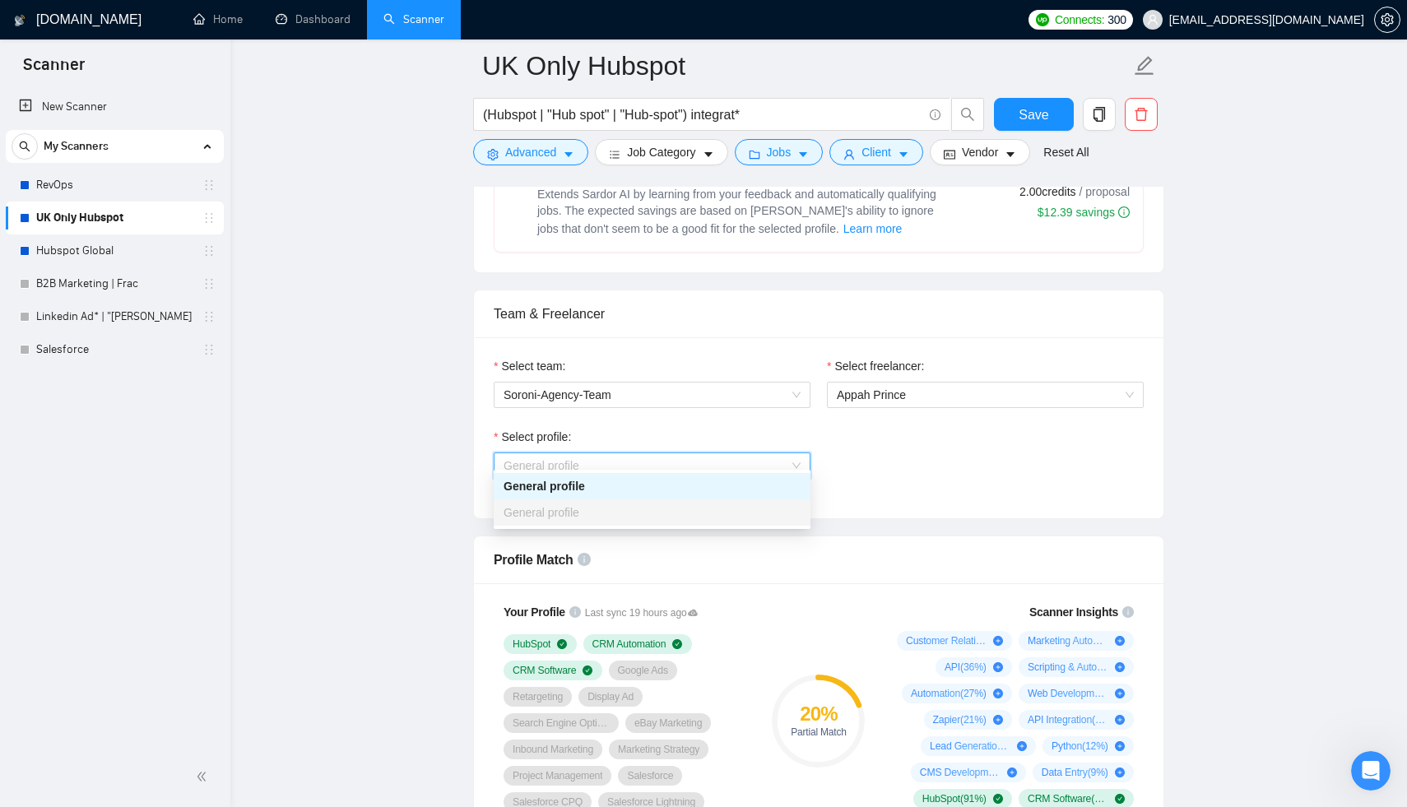
scroll to position [736, 0]
click at [566, 482] on div "General profile" at bounding box center [652, 485] width 297 height 18
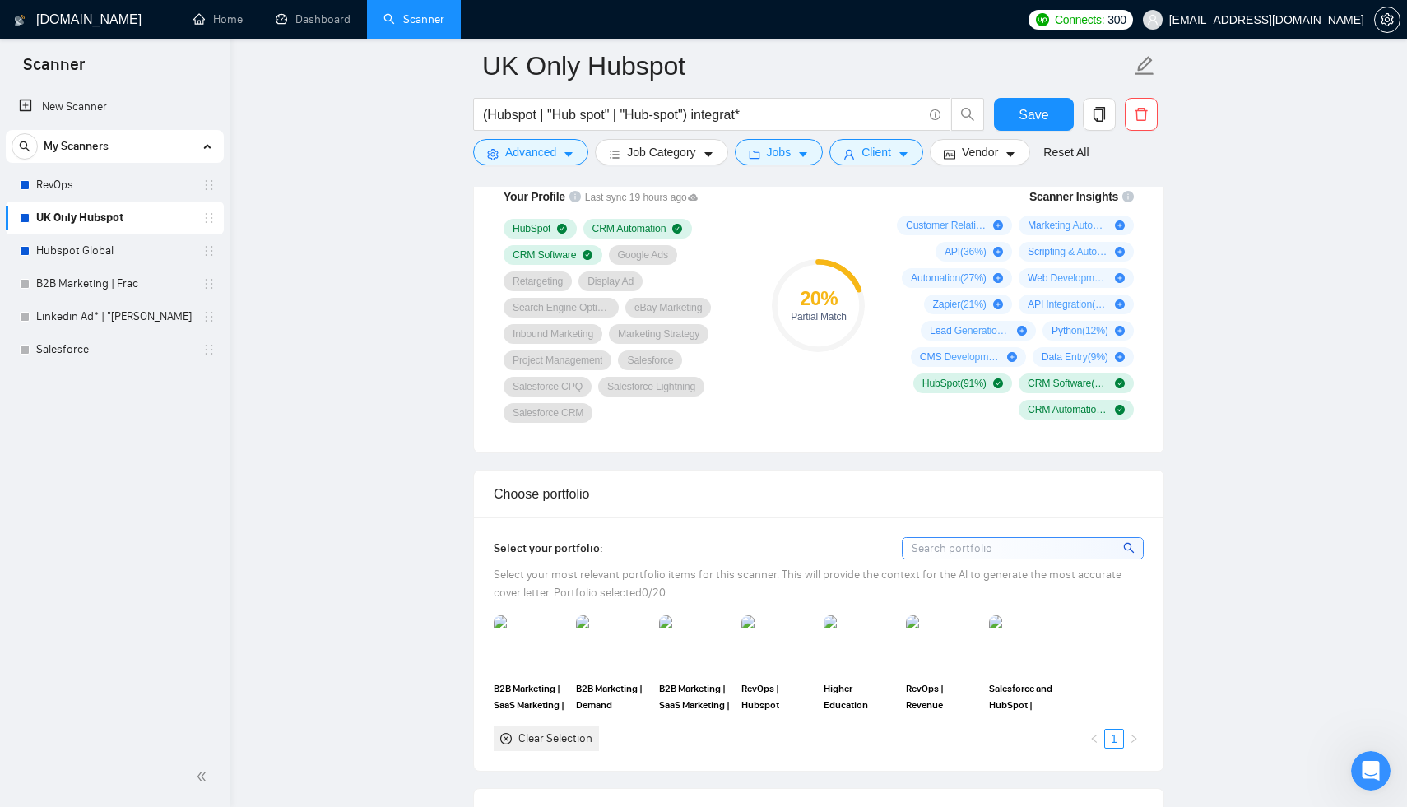
scroll to position [1150, 0]
click at [1035, 652] on img at bounding box center [1025, 643] width 69 height 54
click at [874, 643] on img at bounding box center [859, 643] width 69 height 54
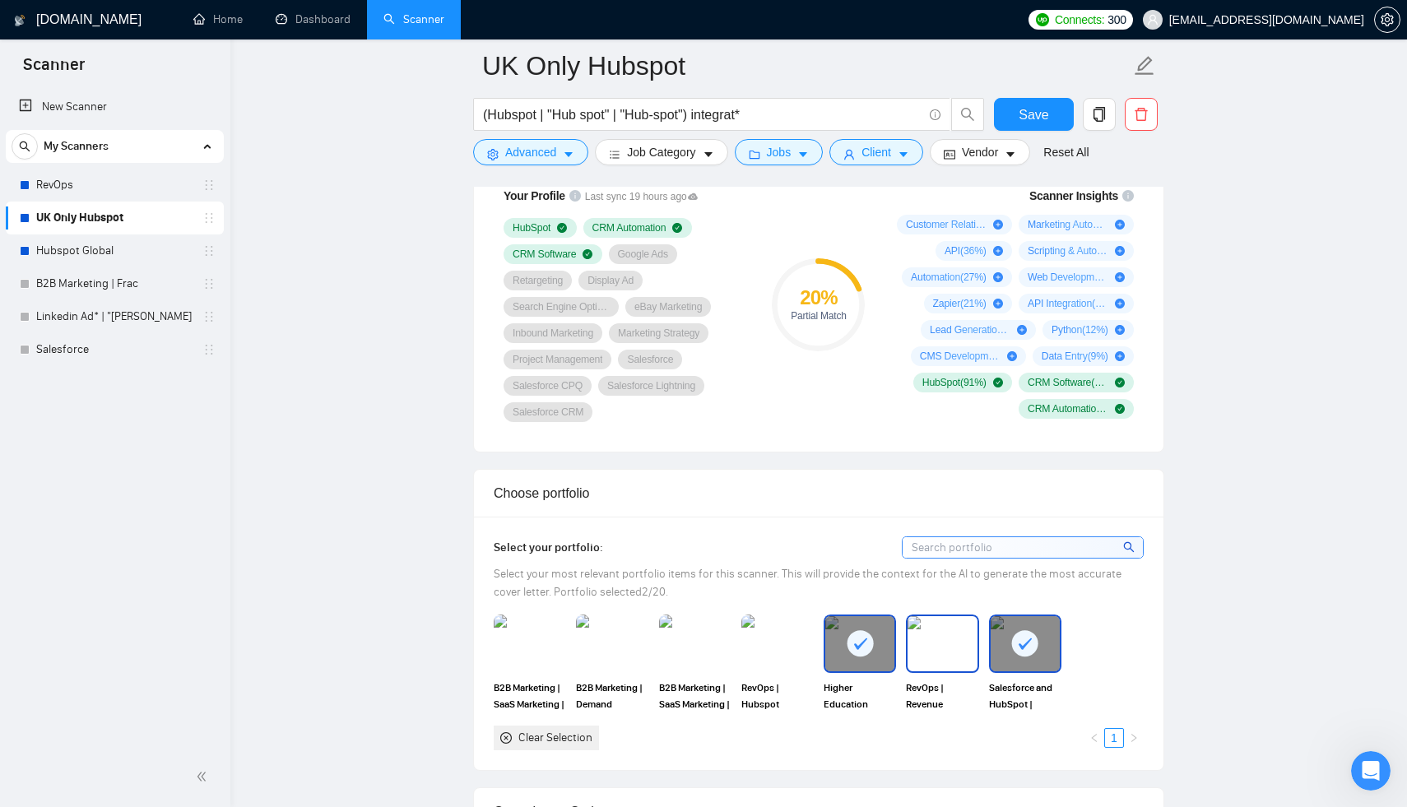
click at [941, 640] on img at bounding box center [942, 643] width 69 height 54
click at [779, 636] on img at bounding box center [777, 643] width 69 height 54
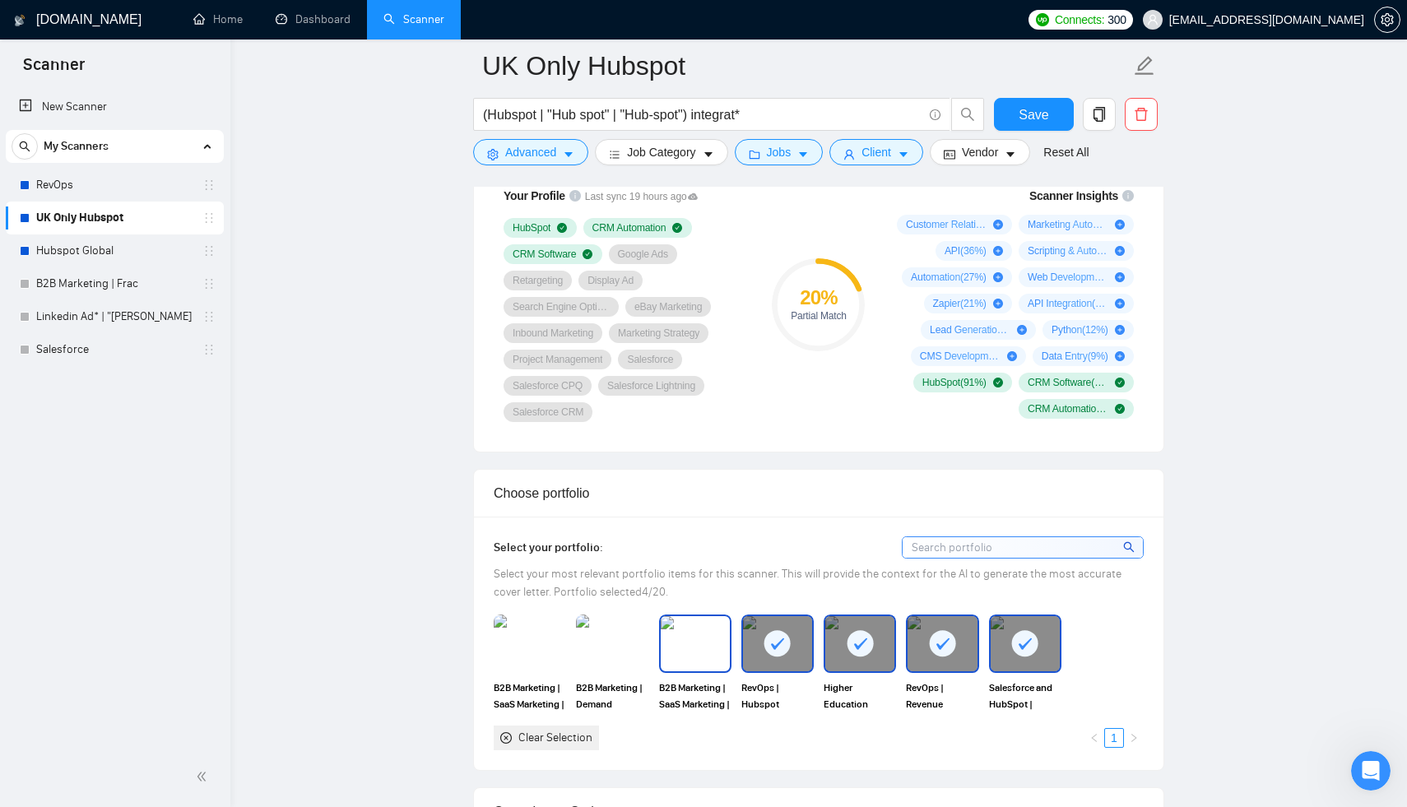
click at [703, 654] on img at bounding box center [695, 643] width 69 height 54
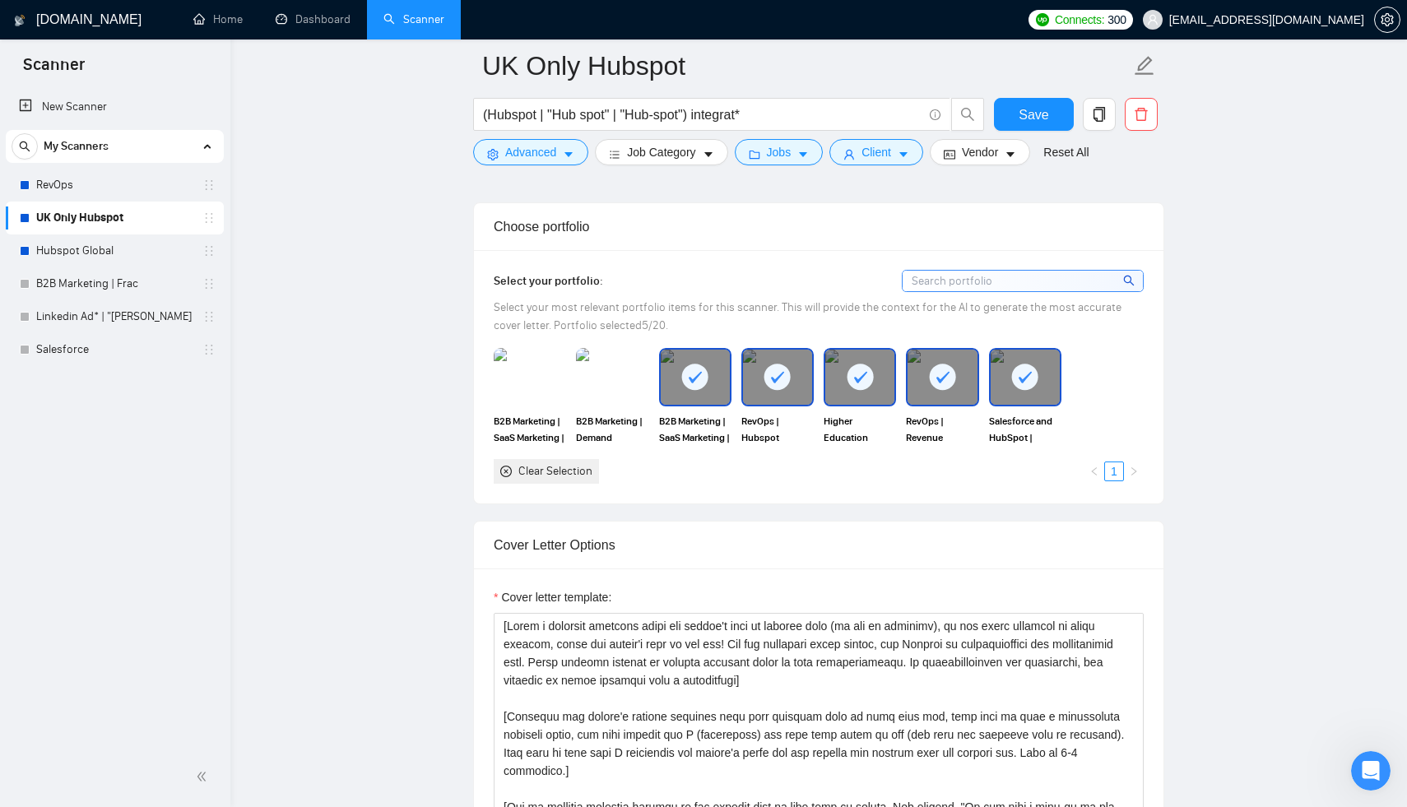
scroll to position [1623, 0]
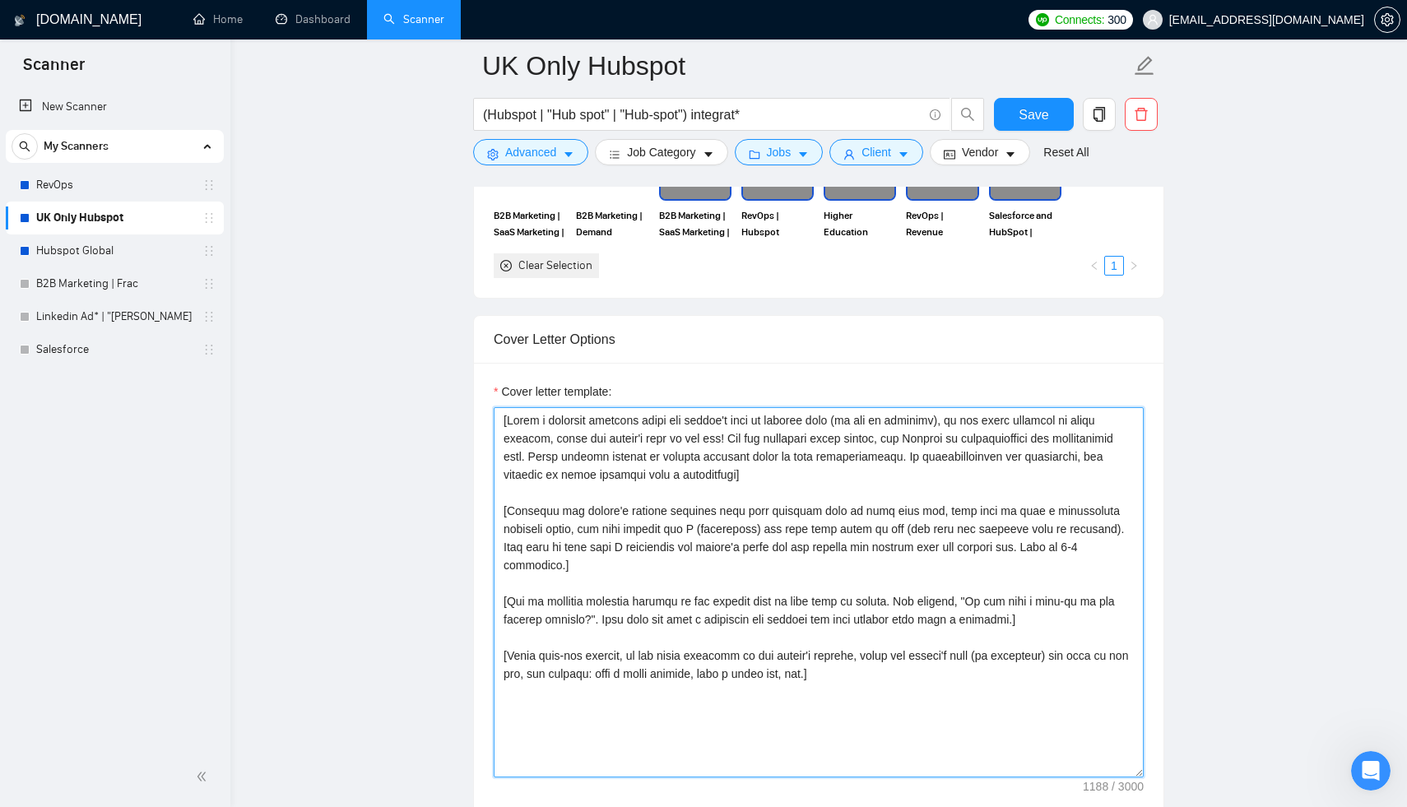
click at [634, 427] on textarea "Cover letter template:" at bounding box center [819, 592] width 650 height 370
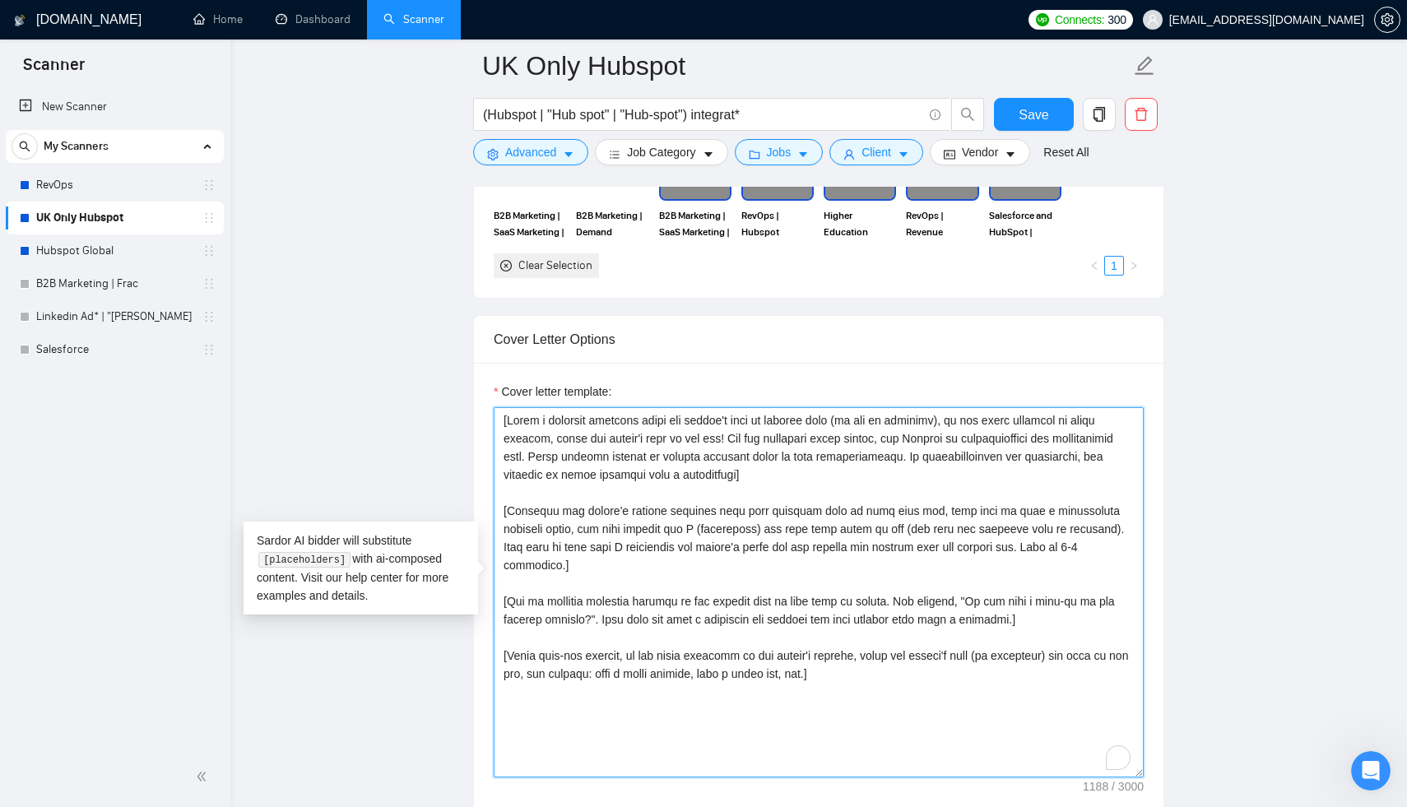
click at [610, 425] on textarea "Cover letter template:" at bounding box center [819, 592] width 650 height 370
click at [644, 473] on textarea "Cover letter template:" at bounding box center [819, 592] width 650 height 370
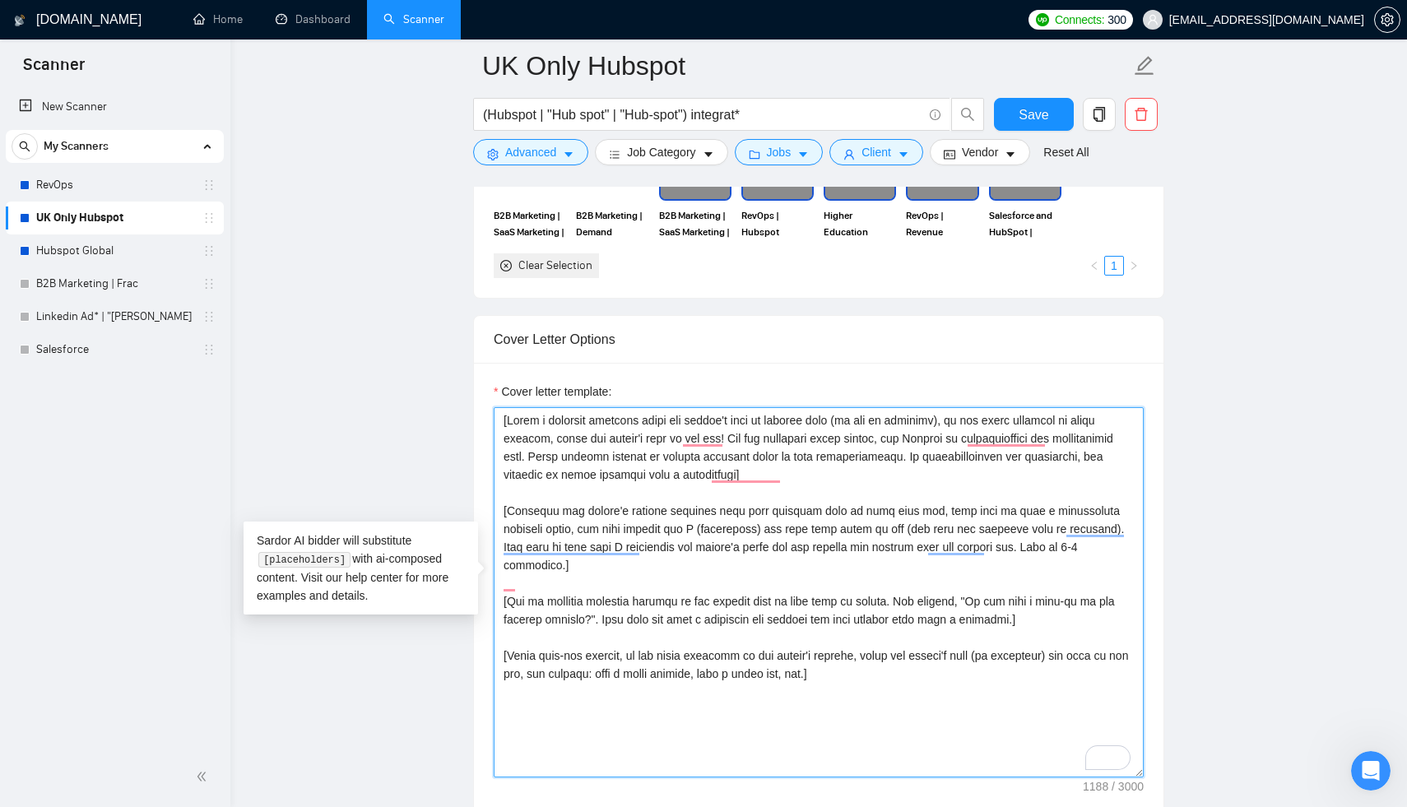
click at [559, 506] on textarea "Cover letter template:" at bounding box center [819, 592] width 650 height 370
click at [692, 503] on textarea "Cover letter template:" at bounding box center [819, 592] width 650 height 370
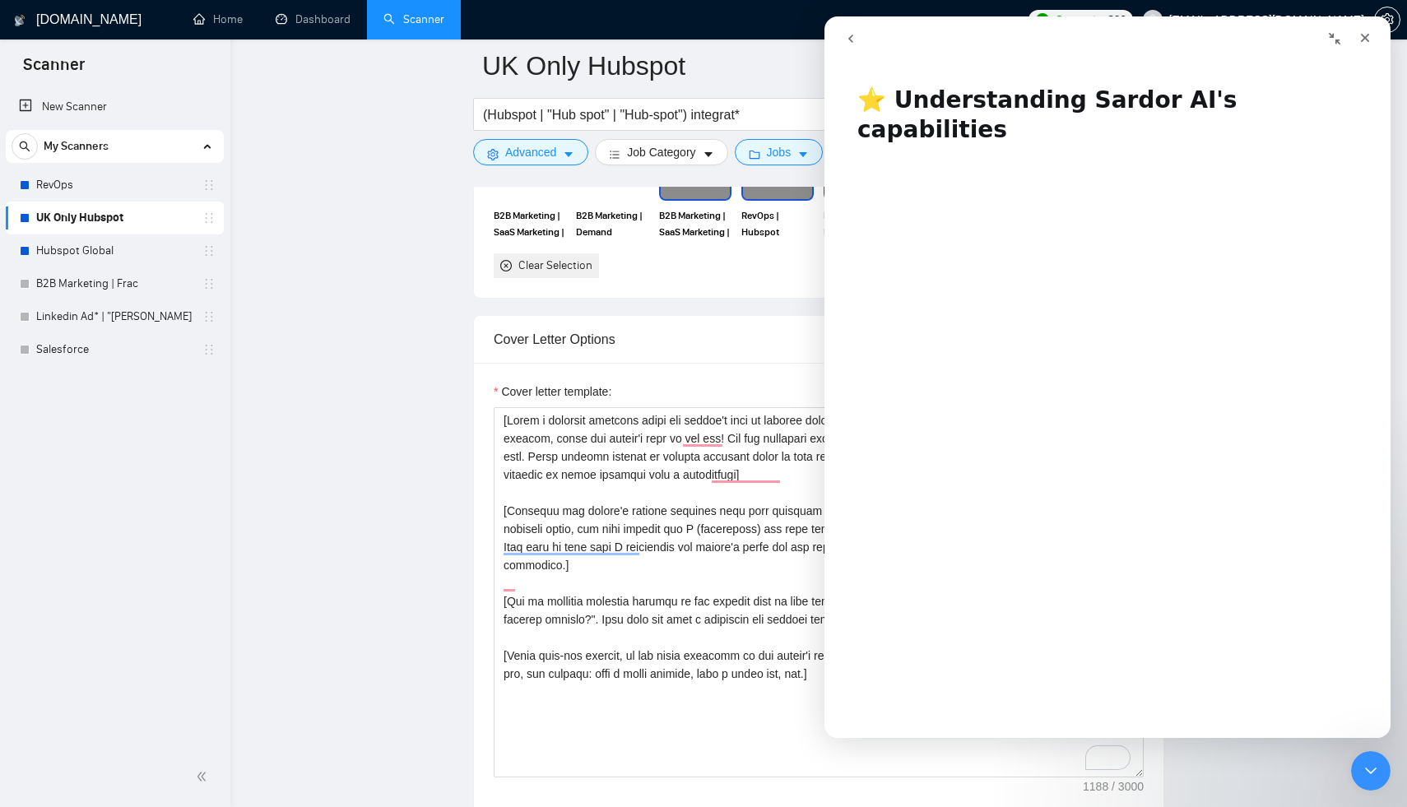
click at [853, 35] on icon "go back" at bounding box center [850, 38] width 13 height 13
